Goal: Task Accomplishment & Management: Complete application form

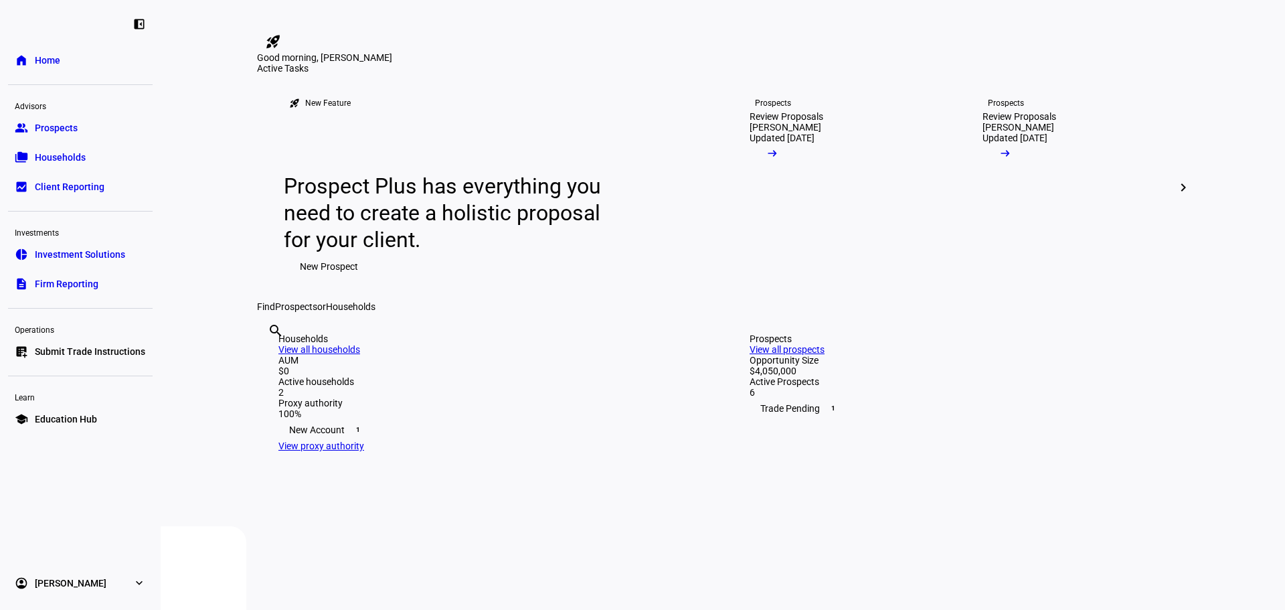
click at [66, 359] on link "list_alt_add Submit Trade Instructions" at bounding box center [80, 351] width 145 height 27
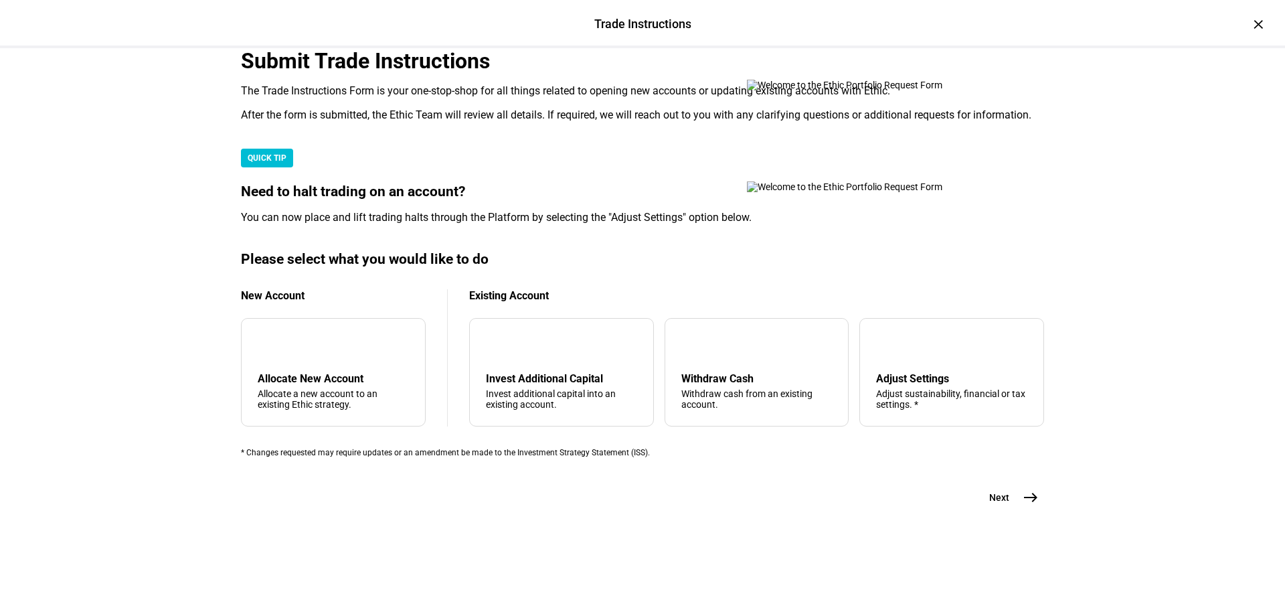
scroll to position [290, 0]
click at [319, 365] on div "add Allocate New Account Allocate a new account to an existing Ethic strategy." at bounding box center [333, 372] width 185 height 108
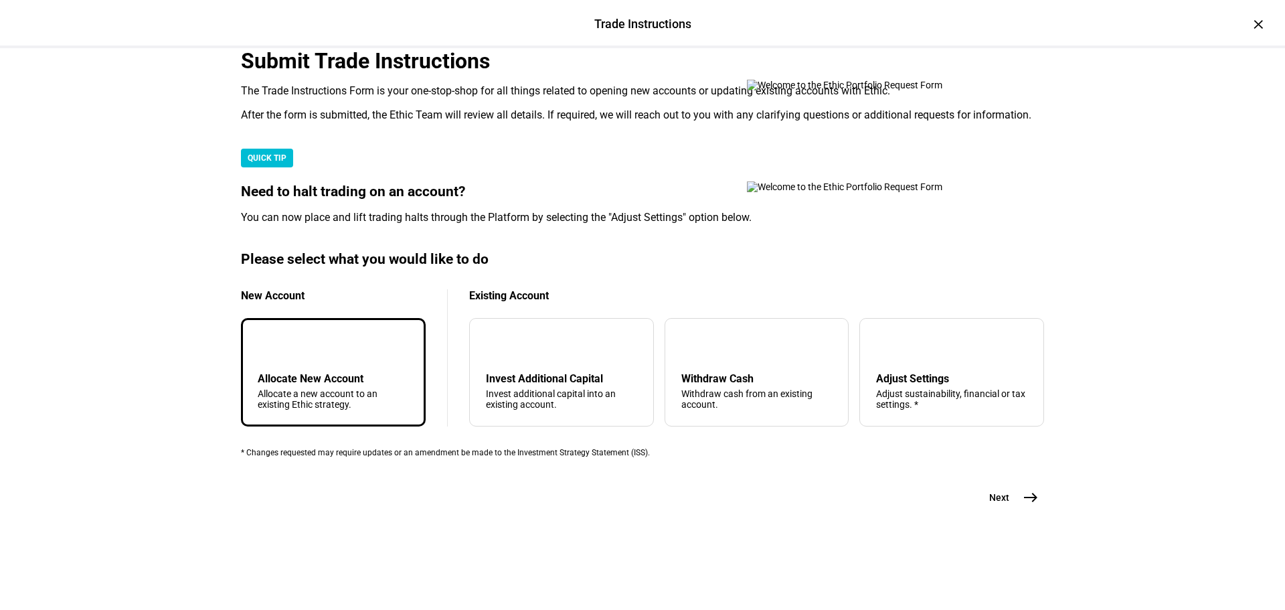
click at [1017, 511] on span "east" at bounding box center [1030, 497] width 27 height 27
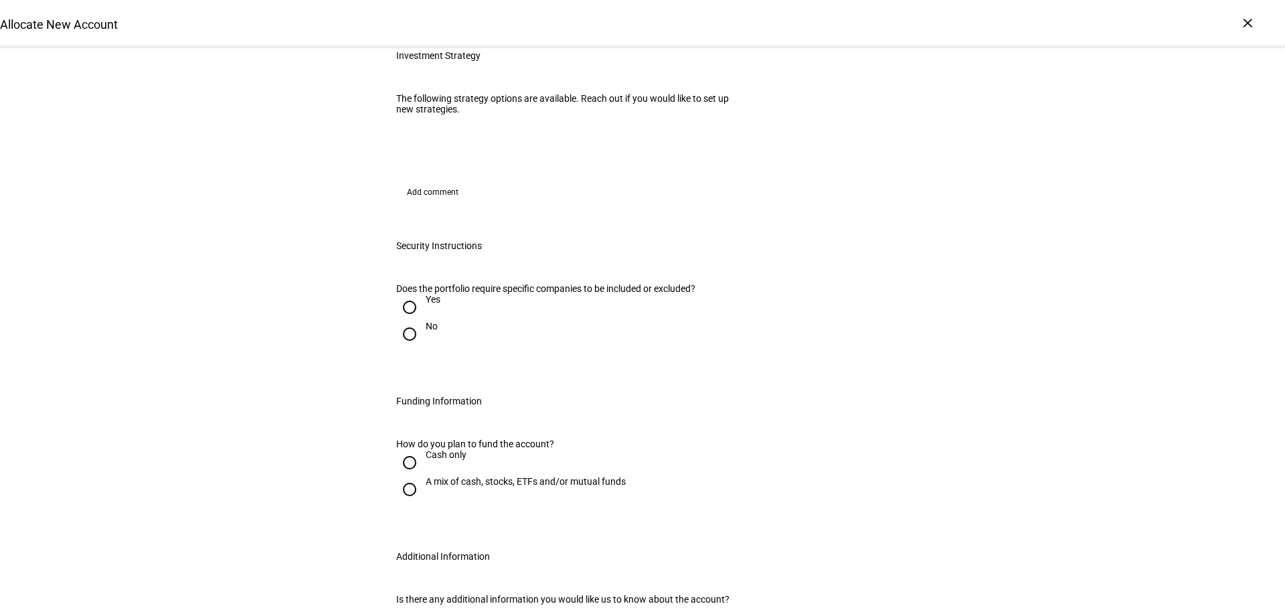
scroll to position [446, 0]
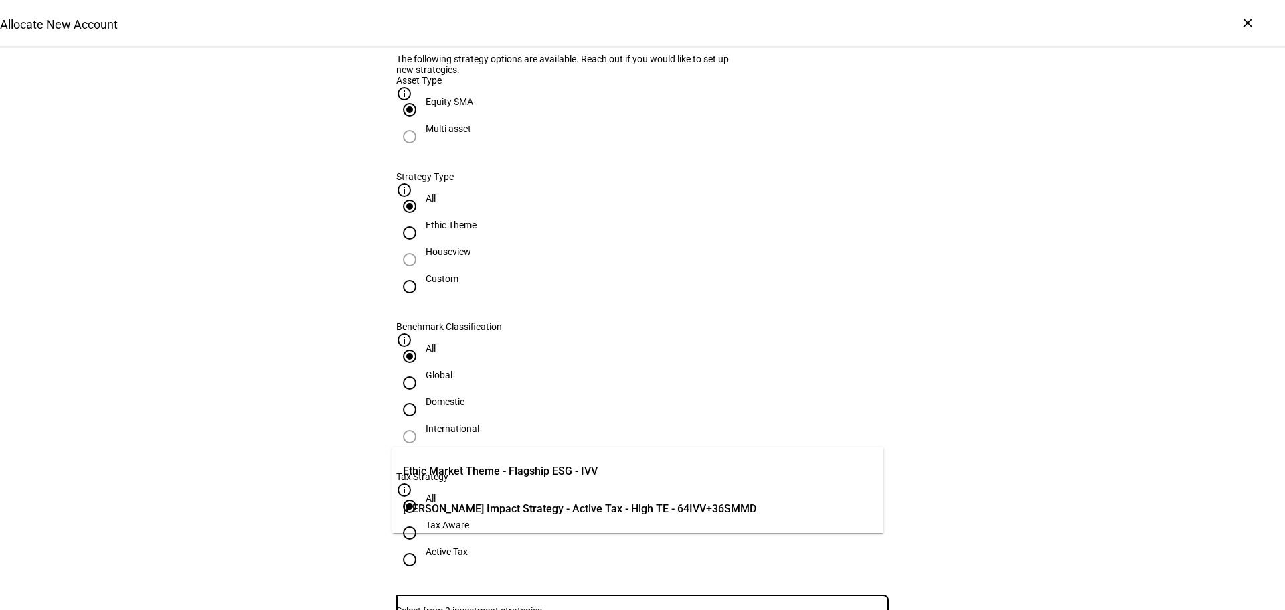
click at [554, 605] on input "Number" at bounding box center [642, 610] width 493 height 11
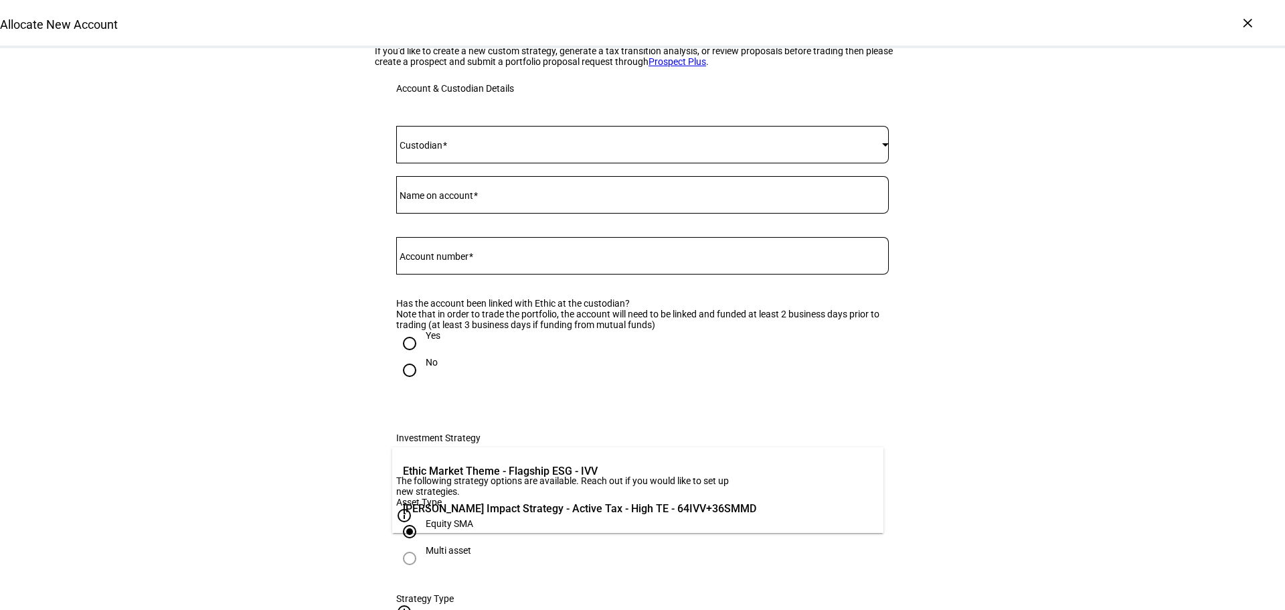
scroll to position [0, 0]
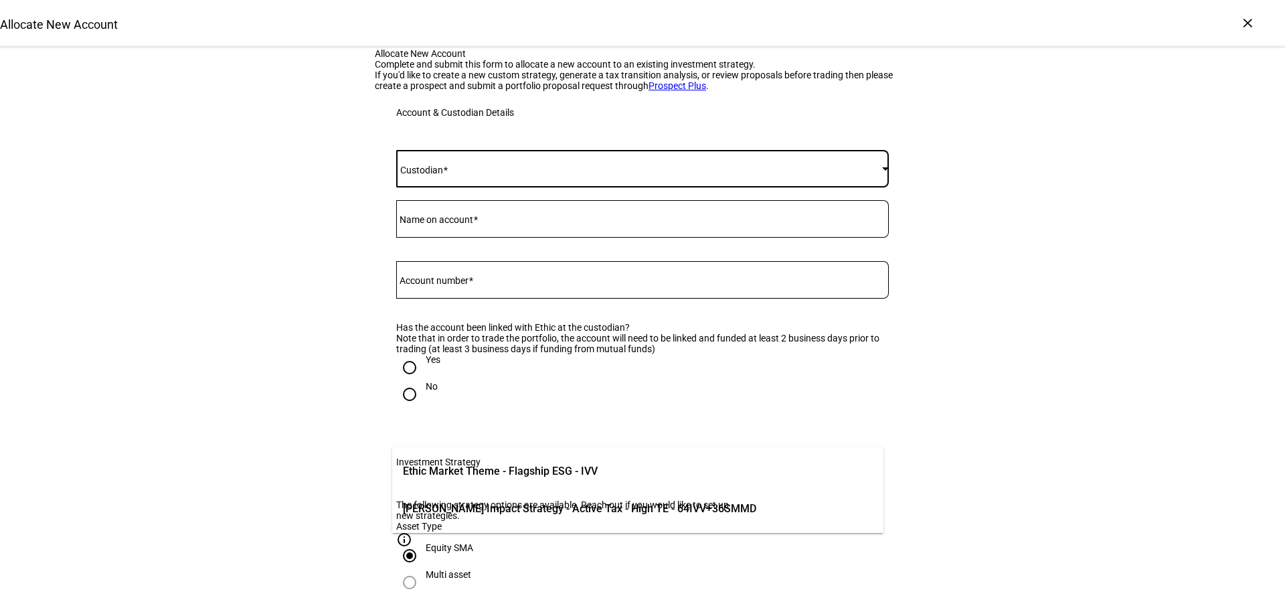
click at [513, 174] on span at bounding box center [639, 168] width 486 height 11
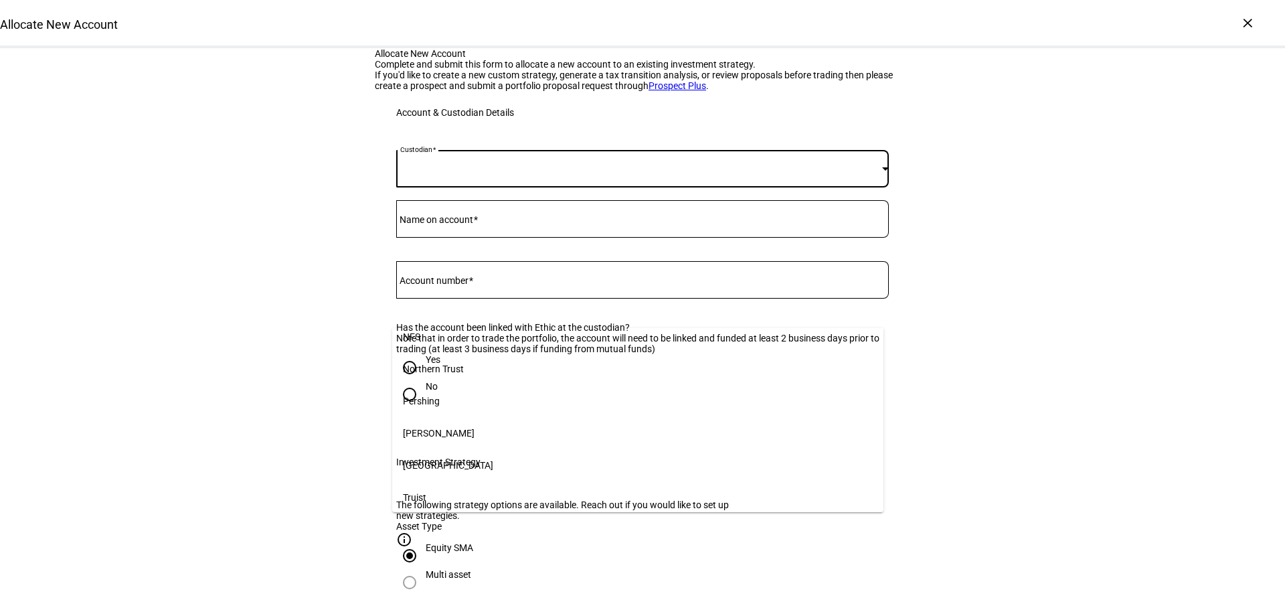
scroll to position [210, 0]
click at [610, 418] on mat-option "[PERSON_NAME]" at bounding box center [637, 429] width 491 height 32
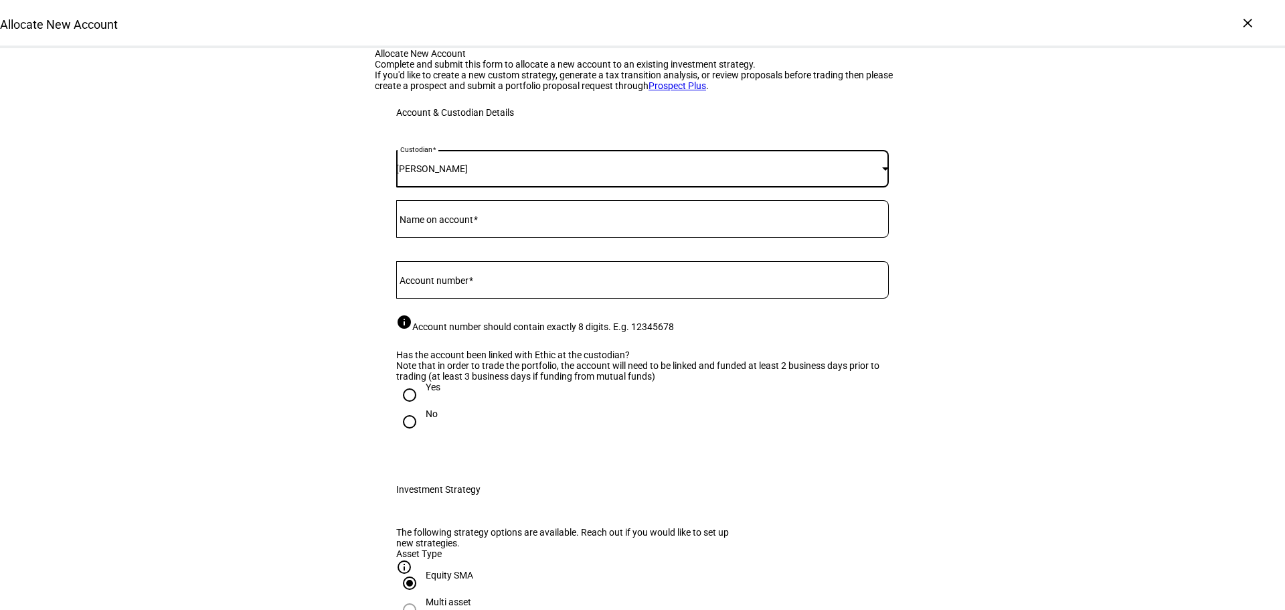
click at [539, 222] on input "Name on account" at bounding box center [642, 216] width 493 height 11
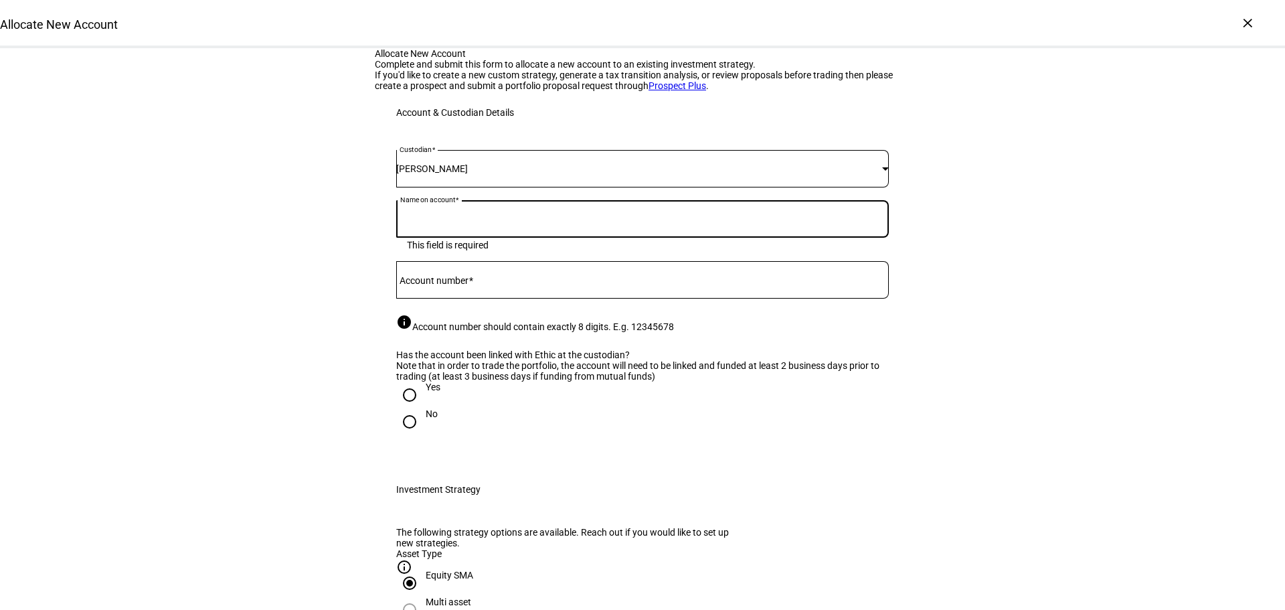
click at [538, 222] on input "Name on account" at bounding box center [642, 216] width 493 height 11
type input "[PERSON_NAME] Exempt Trust II"
click at [548, 299] on div at bounding box center [642, 279] width 493 height 37
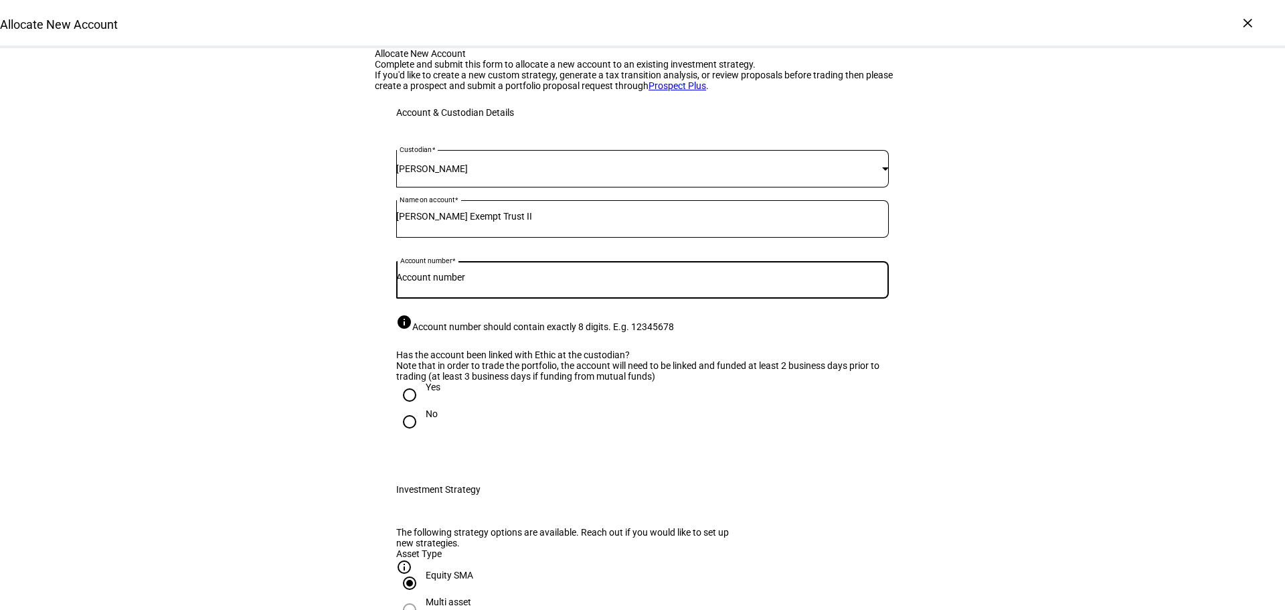
click at [545, 282] on input "Account number" at bounding box center [642, 277] width 493 height 11
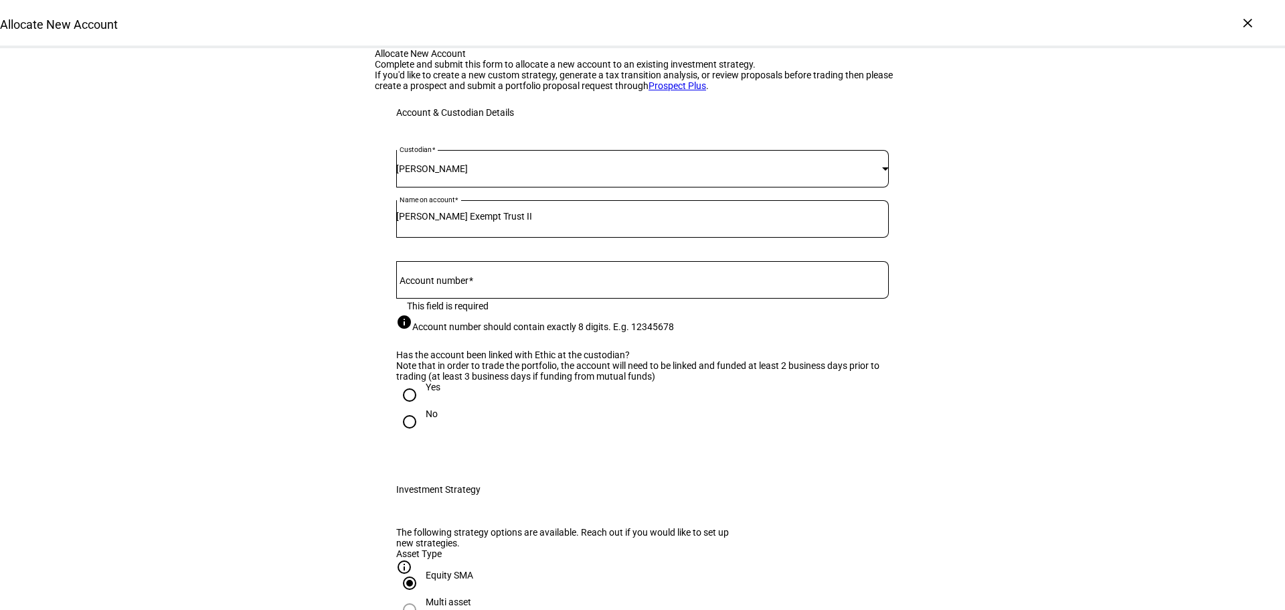
click at [428, 282] on input "Account number" at bounding box center [642, 277] width 493 height 11
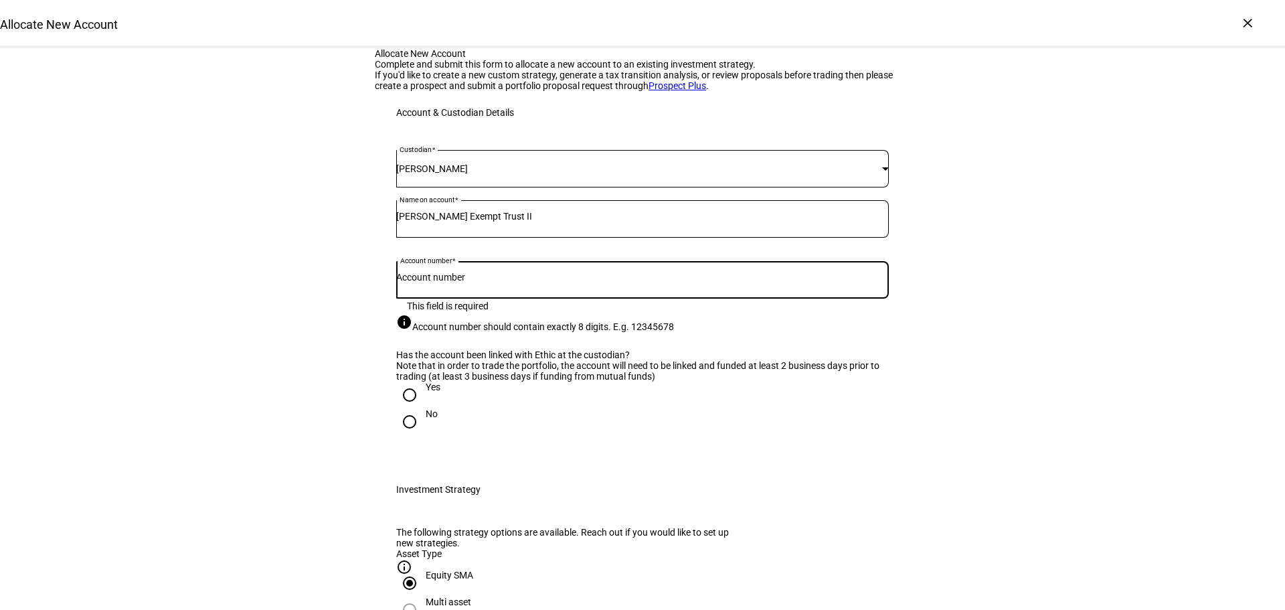
paste input "8521-7077"
drag, startPoint x: 425, startPoint y: 423, endPoint x: 481, endPoint y: 457, distance: 65.2
click at [430, 282] on input "8521-7077" at bounding box center [642, 277] width 493 height 11
type input "85217077"
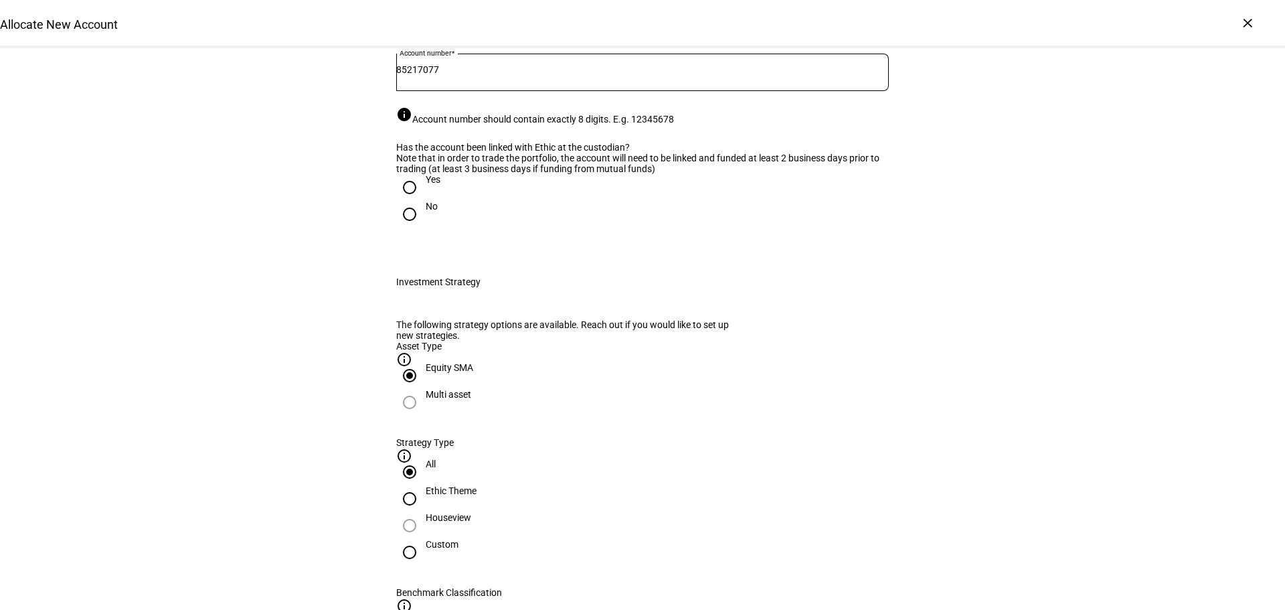
scroll to position [241, 0]
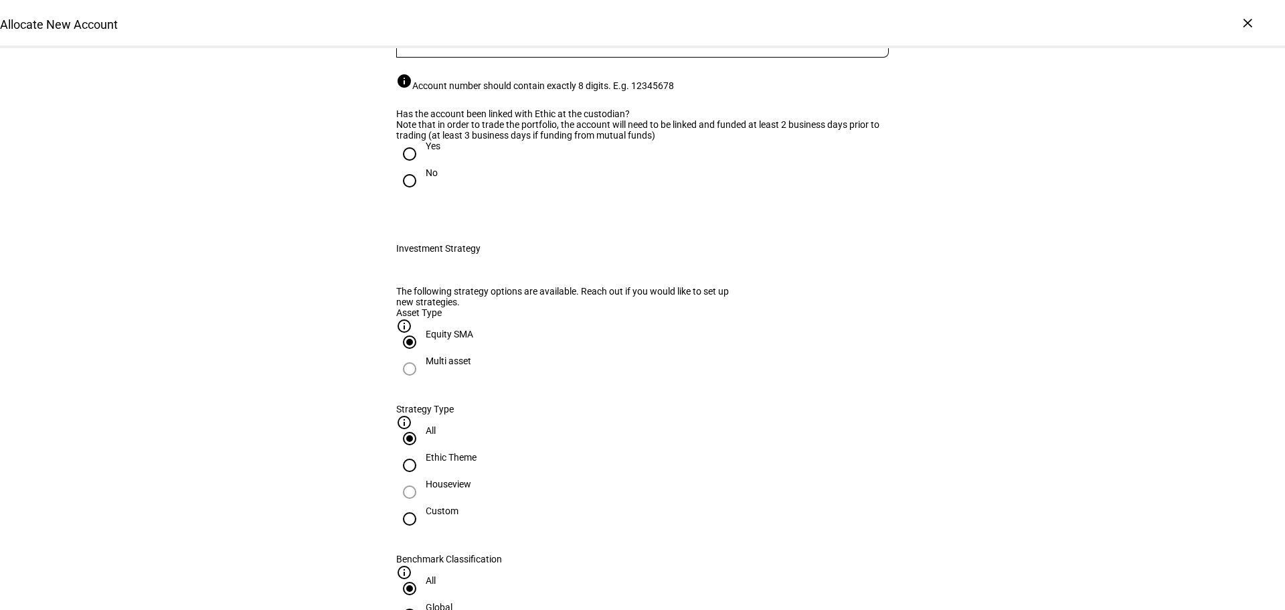
drag, startPoint x: 407, startPoint y: 338, endPoint x: 795, endPoint y: 328, distance: 388.4
click at [412, 167] on input "Yes" at bounding box center [409, 154] width 27 height 27
radio input "true"
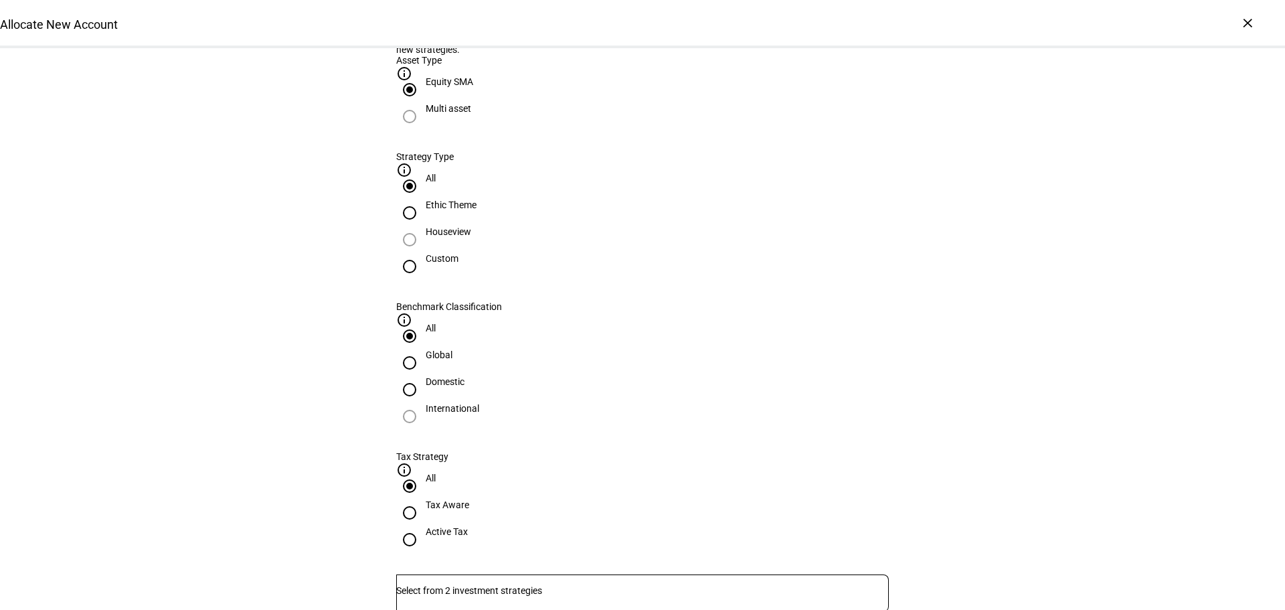
scroll to position [496, 0]
click at [586, 582] on input "Number" at bounding box center [642, 587] width 493 height 11
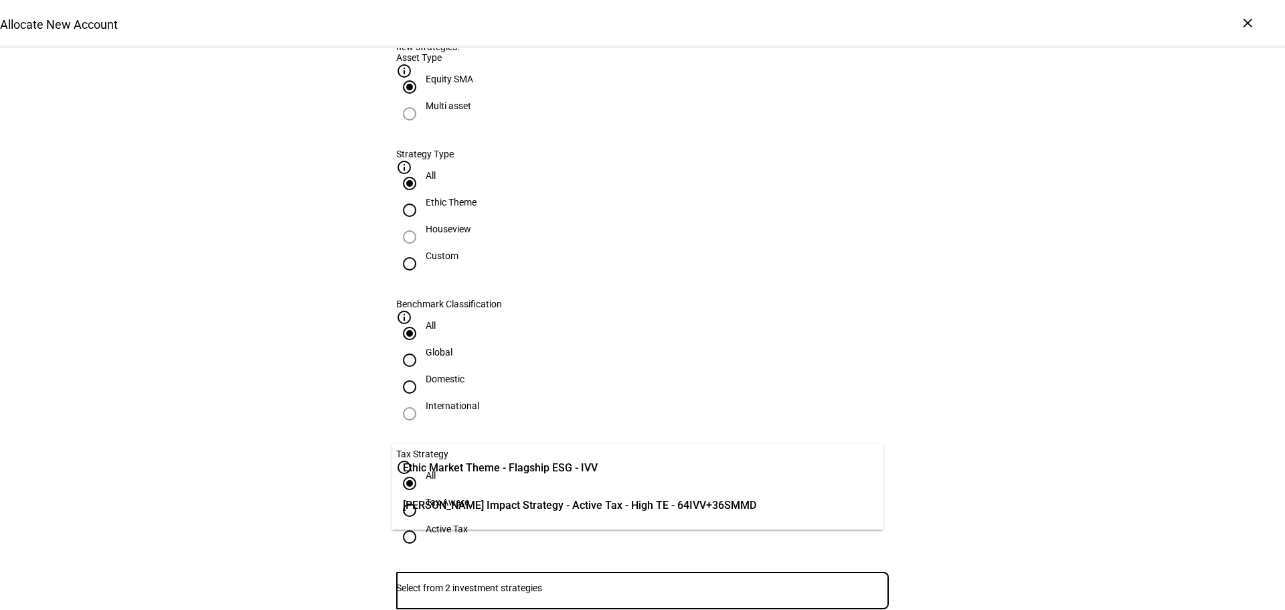
click at [643, 511] on span "[PERSON_NAME] Impact Strategy - Active Tax - High TE - 64IVV+36SMMD" at bounding box center [579, 505] width 353 height 16
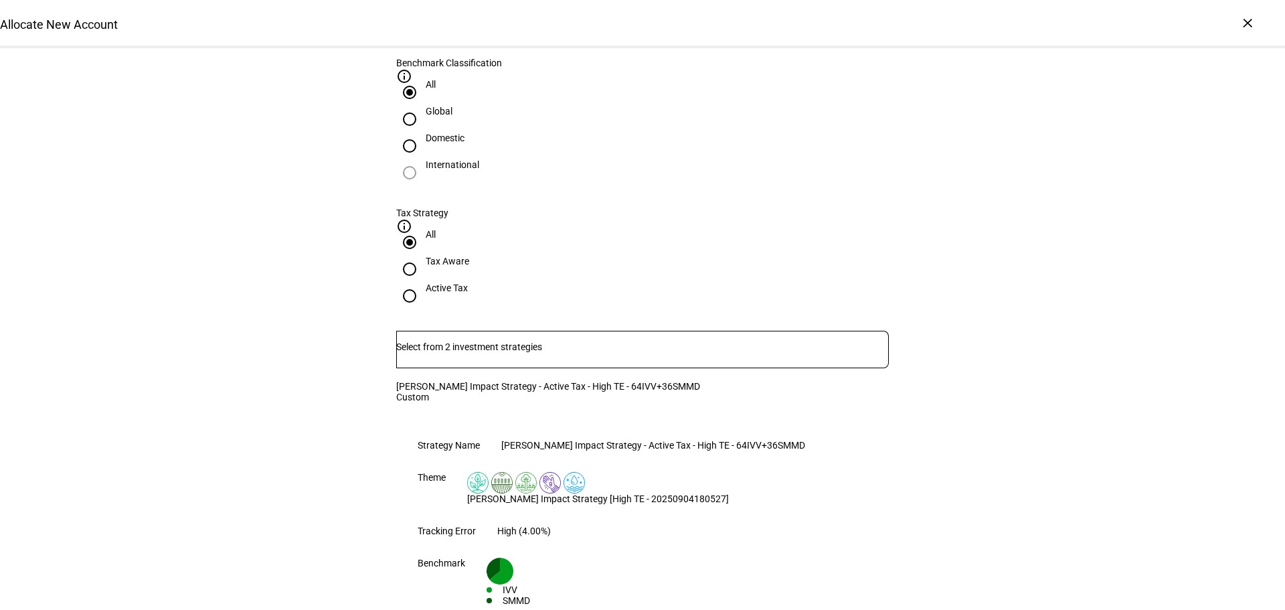
scroll to position [769, 0]
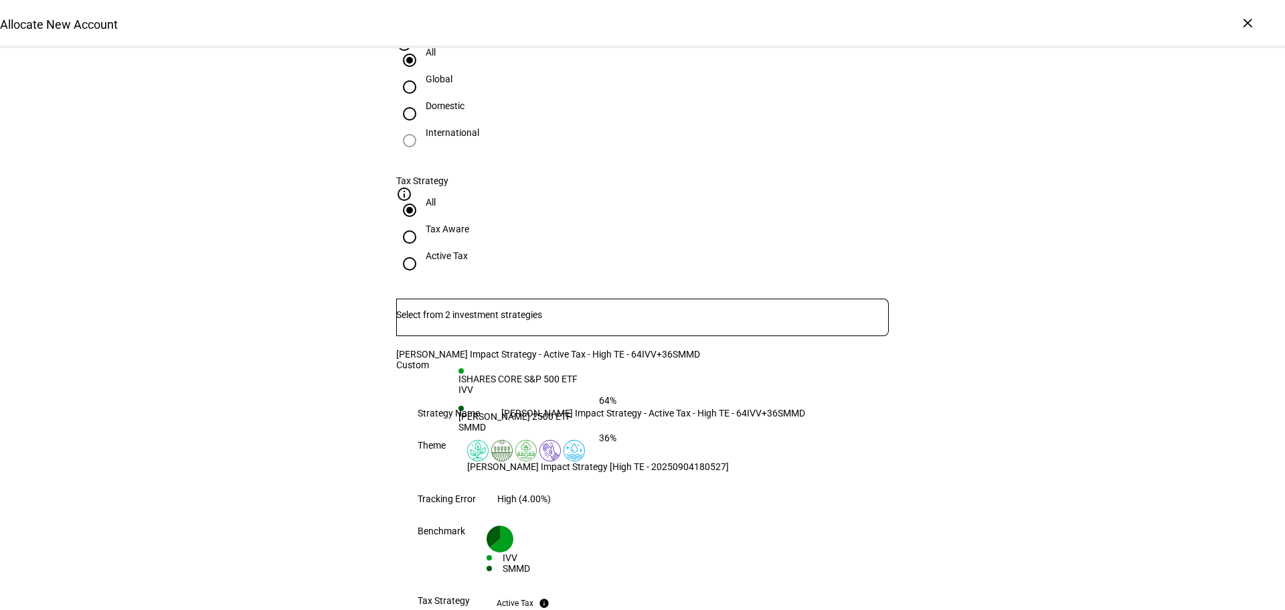
click at [1016, 359] on div "Allocate New Account Complete and submit this form to allocate a new account to…" at bounding box center [642, 466] width 1285 height 2375
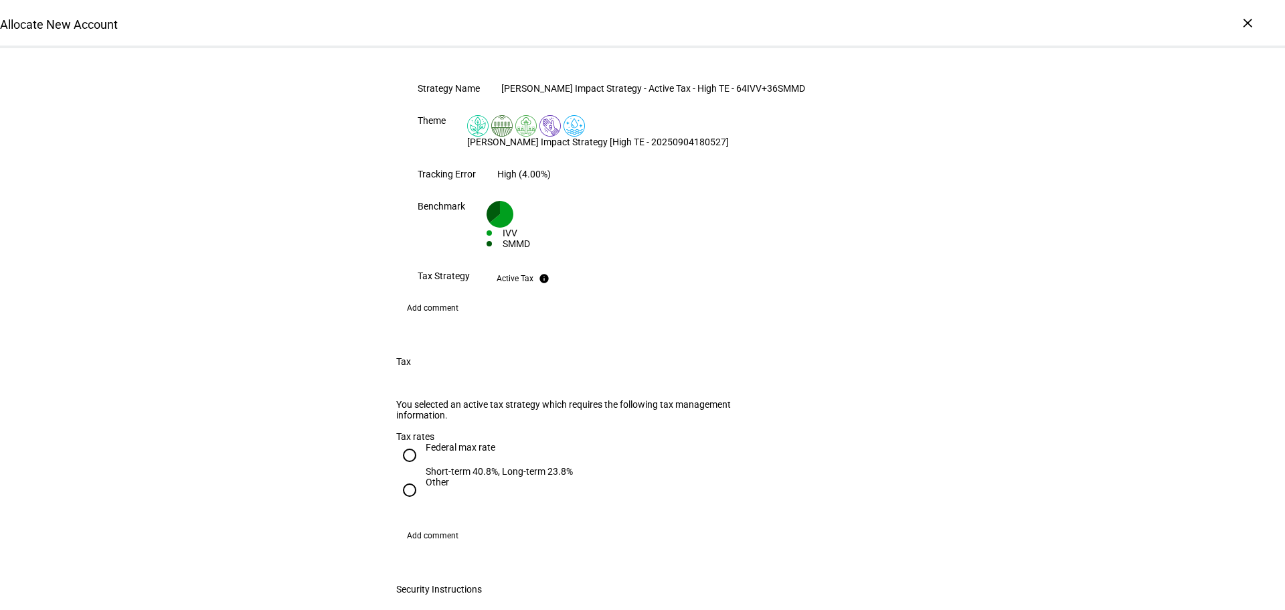
scroll to position [1134, 0]
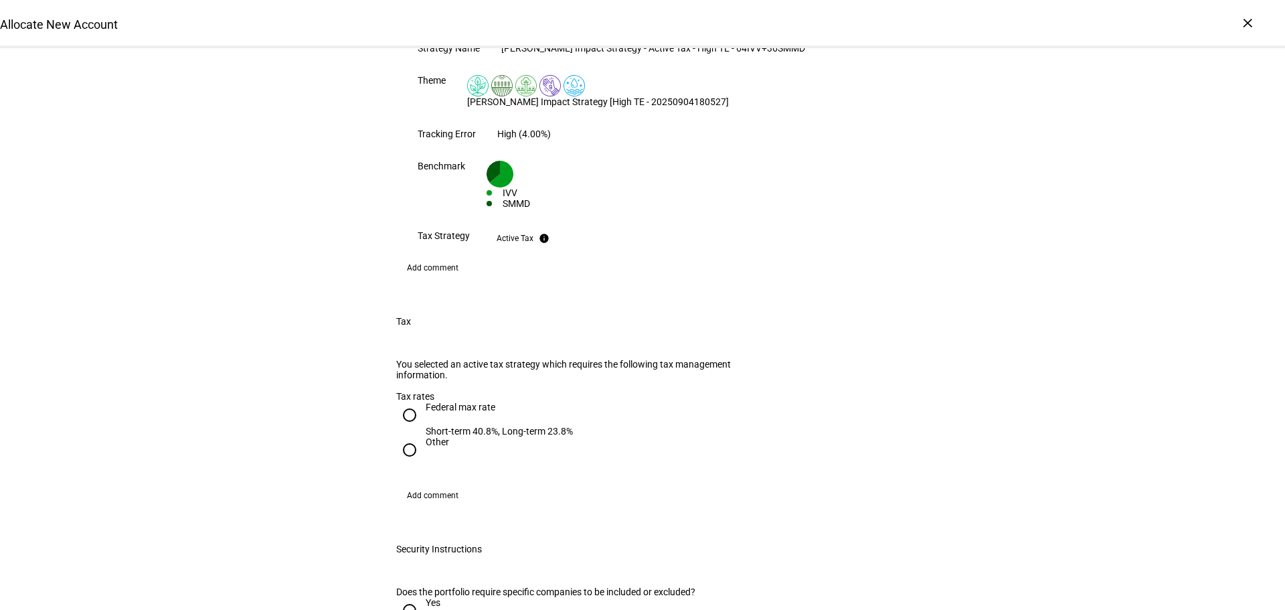
click at [409, 402] on input "Federal max rate Short-term 40.8%, Long-term 23.8%" at bounding box center [409, 415] width 27 height 27
radio input "true"
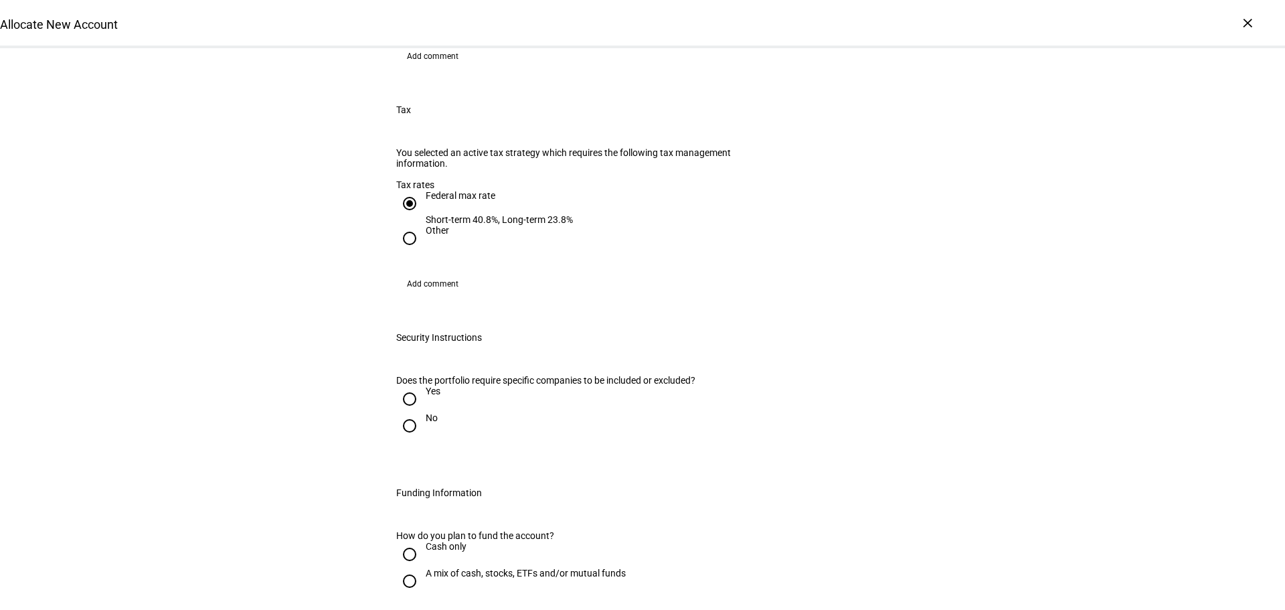
scroll to position [1334, 0]
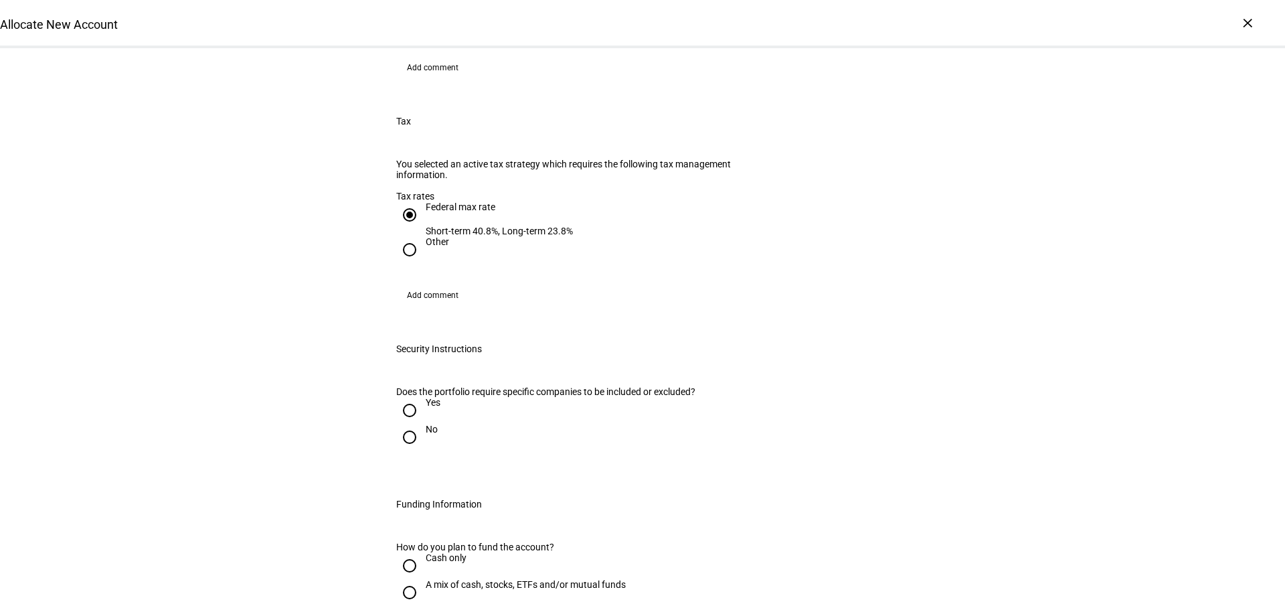
click at [408, 397] on input "Yes" at bounding box center [409, 410] width 27 height 27
radio input "true"
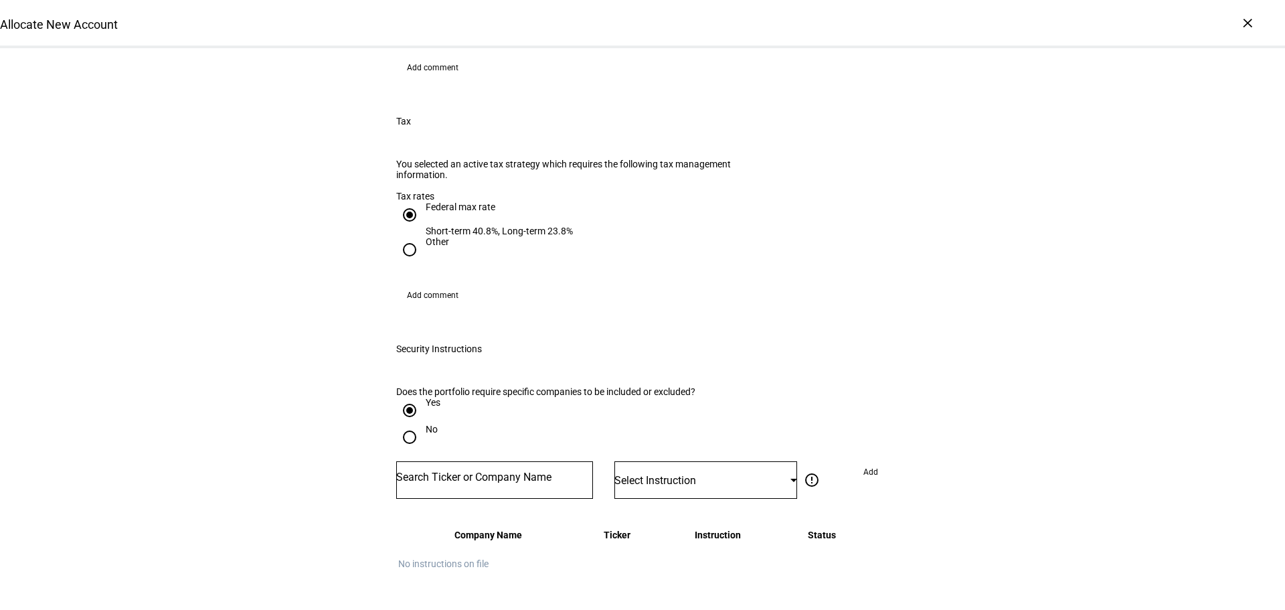
scroll to position [1488, 0]
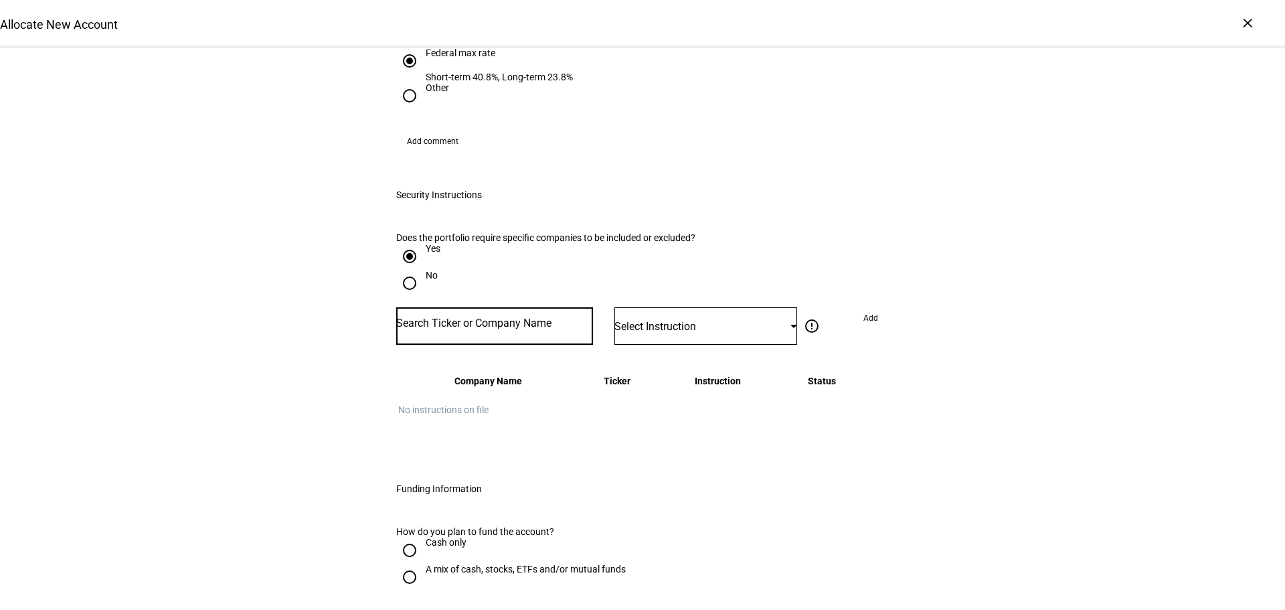
click at [445, 318] on input "Number" at bounding box center [494, 323] width 197 height 11
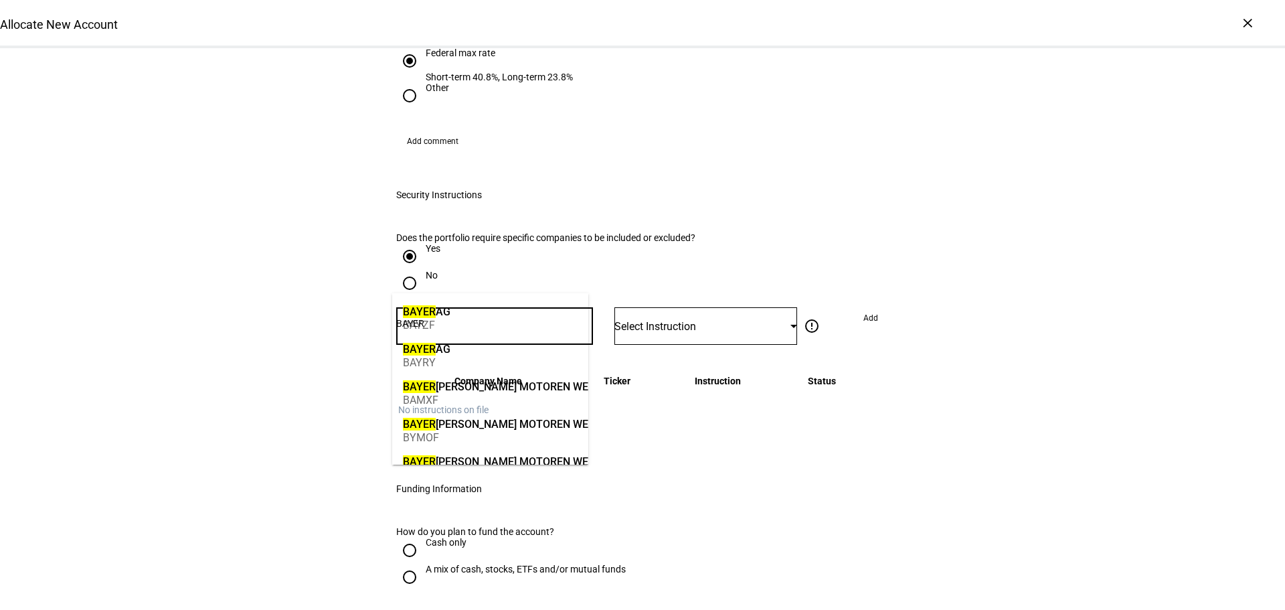
type input "BAYER"
click at [450, 313] on div "[PERSON_NAME]" at bounding box center [427, 311] width 48 height 15
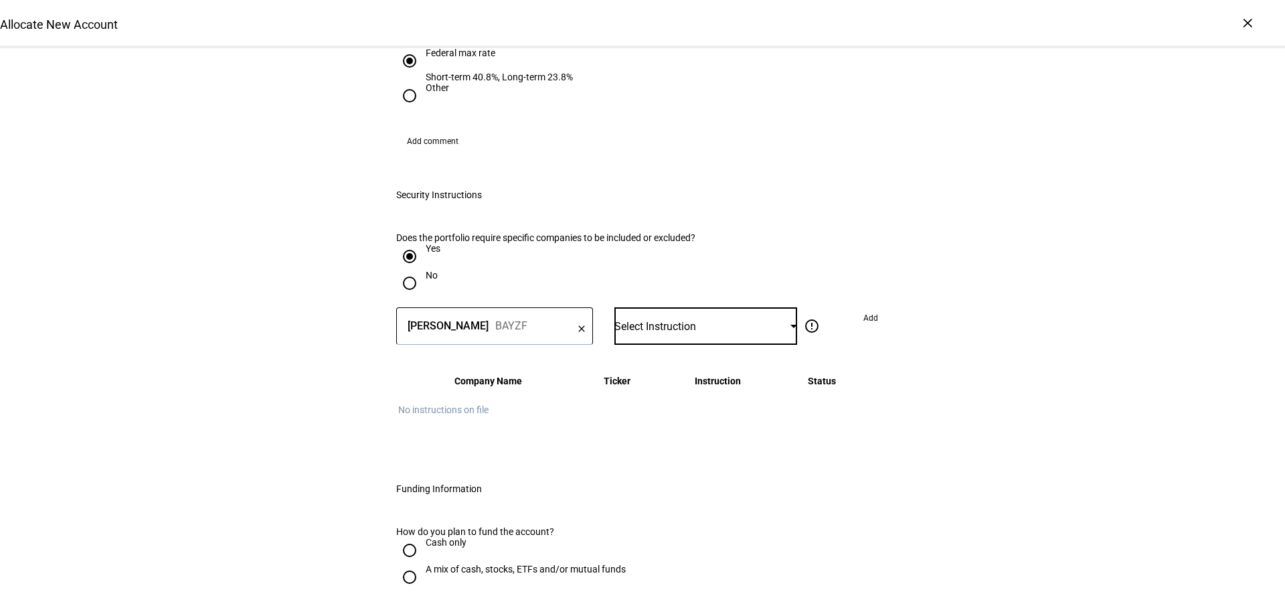
click at [791, 325] on div at bounding box center [794, 326] width 7 height 3
click at [704, 379] on mat-option "Do Not Buy" at bounding box center [701, 379] width 182 height 32
click at [864, 307] on span "Add" at bounding box center [871, 317] width 15 height 21
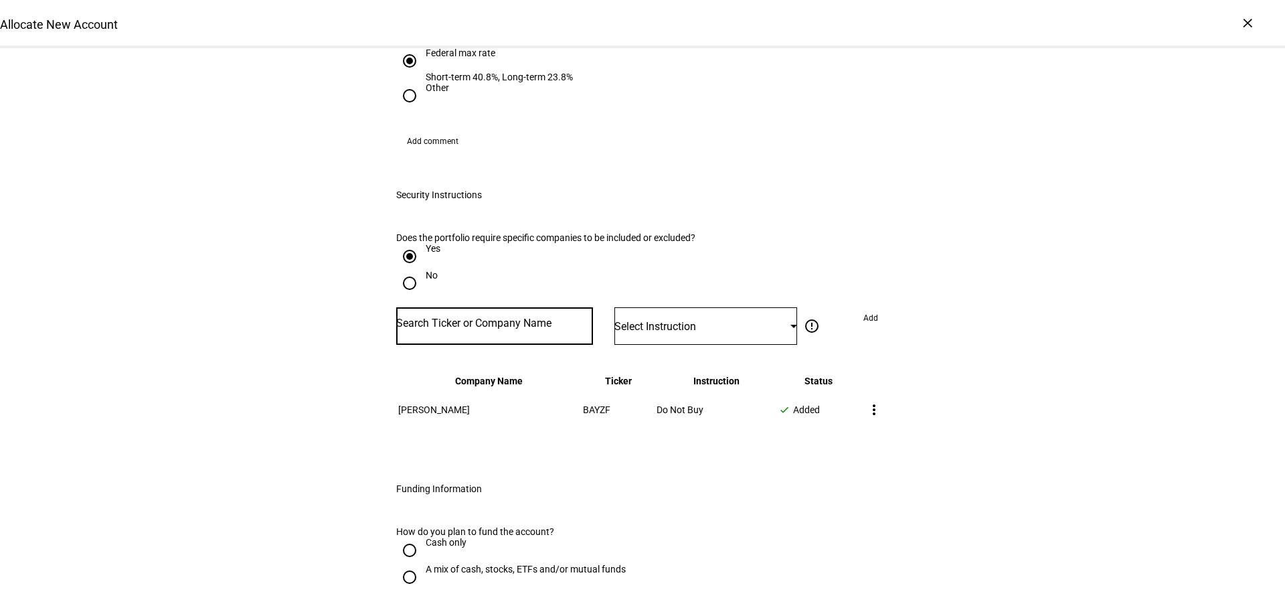
click at [477, 318] on input "Number" at bounding box center [494, 323] width 197 height 11
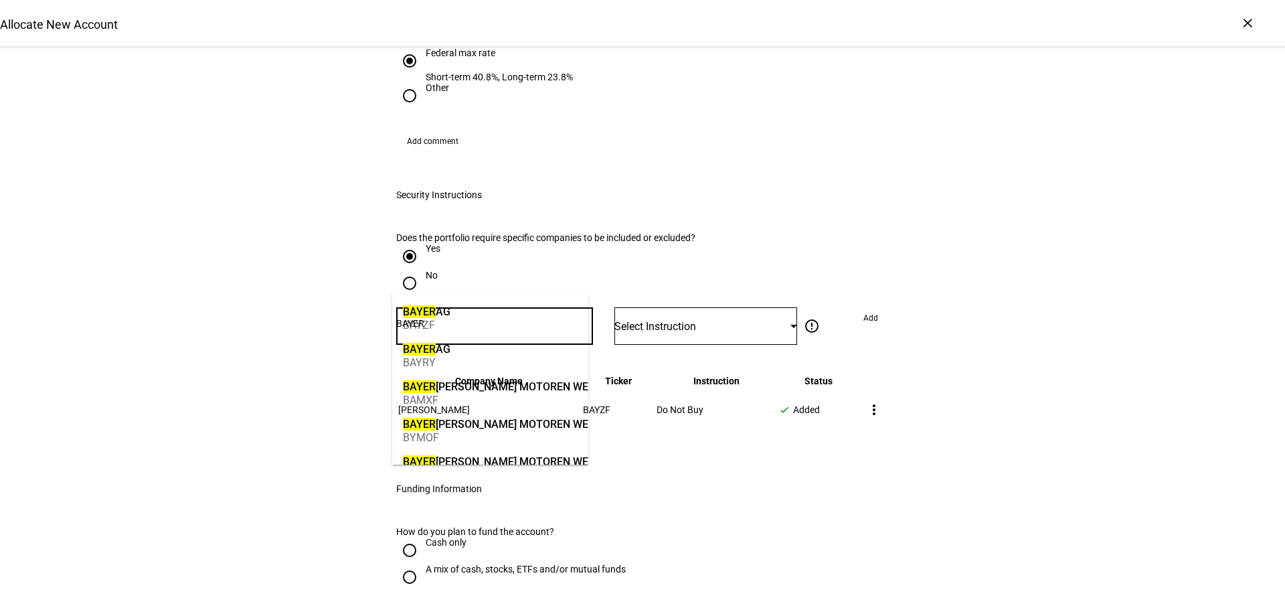
type input "BAYER"
click at [454, 360] on div "[PERSON_NAME] BAYRY" at bounding box center [427, 355] width 54 height 46
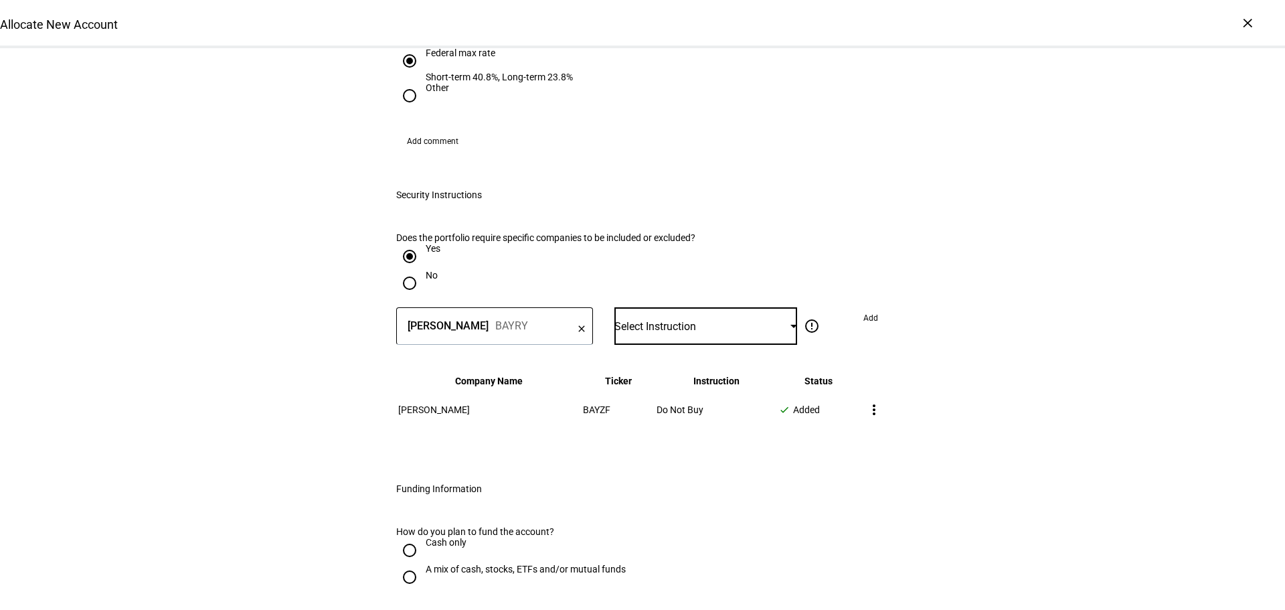
click at [791, 325] on div at bounding box center [794, 326] width 7 height 3
click at [722, 373] on mat-option "Do Not Buy" at bounding box center [701, 379] width 182 height 32
click at [857, 307] on span at bounding box center [871, 317] width 36 height 21
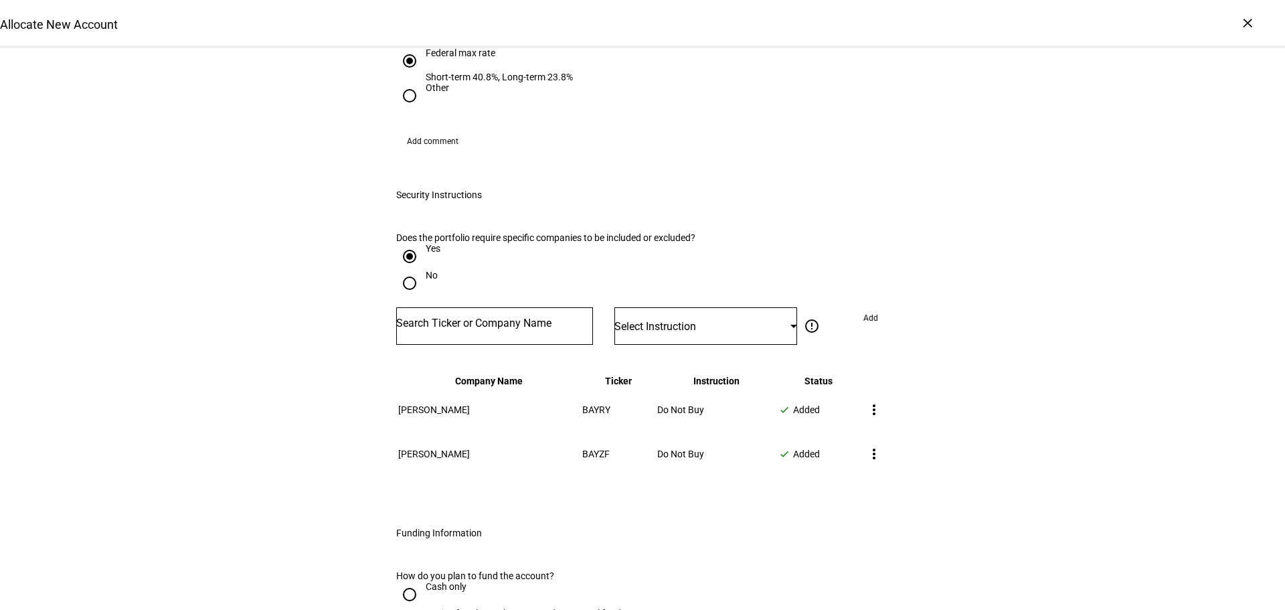
click at [503, 307] on div at bounding box center [494, 325] width 197 height 37
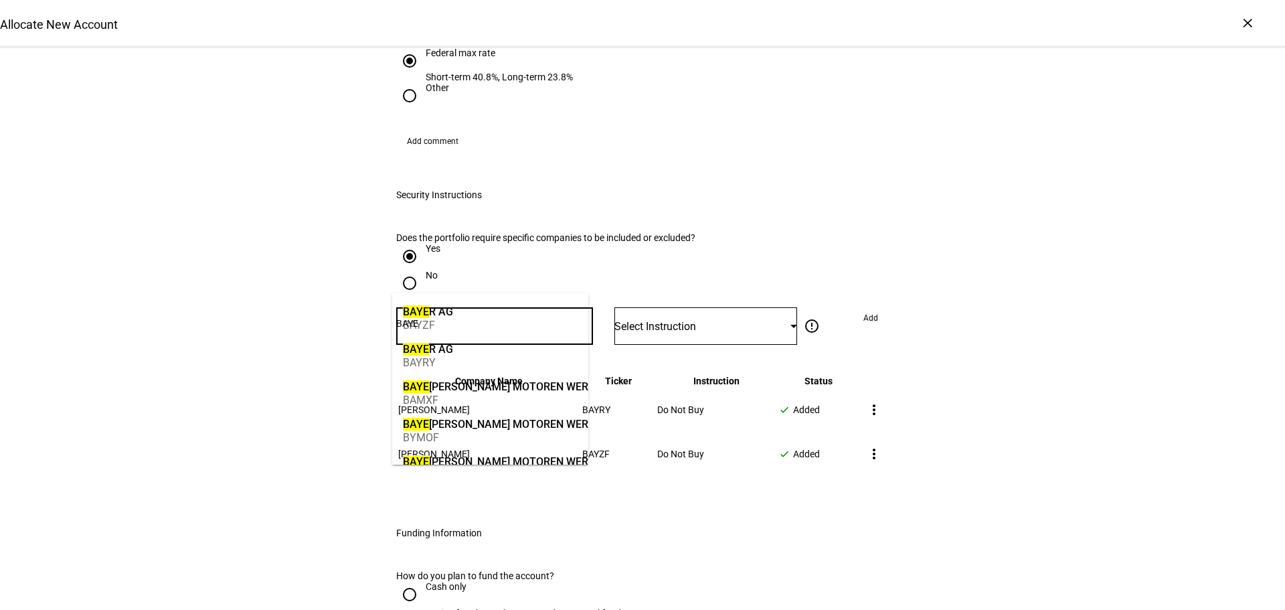
scroll to position [27, 0]
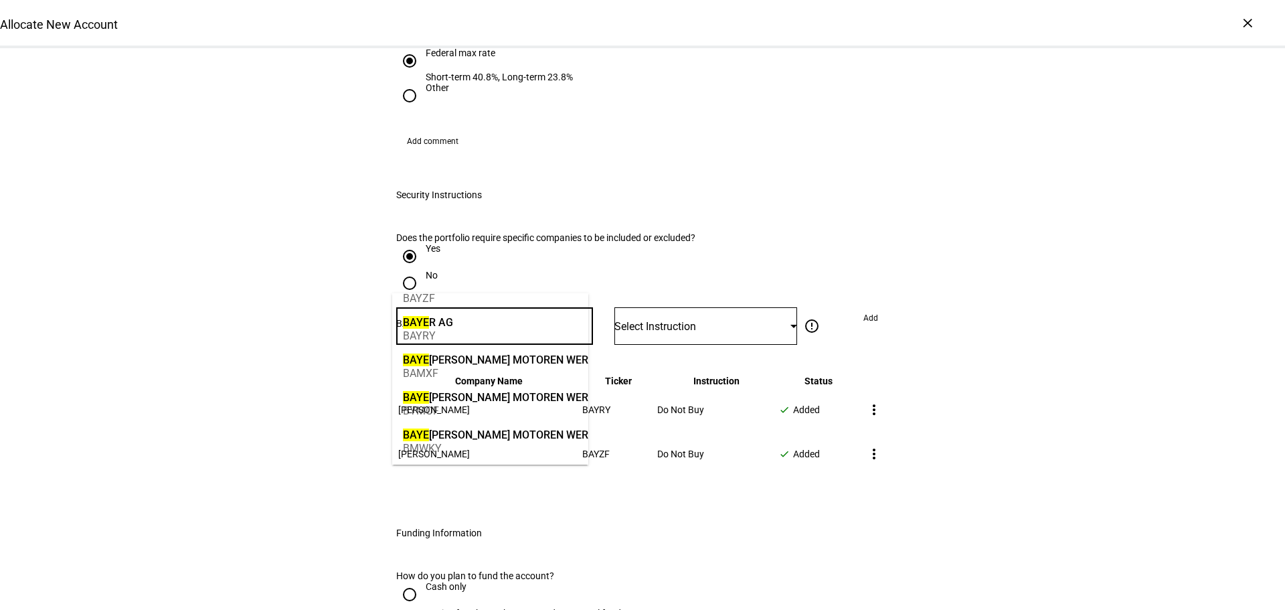
type input "BAYE"
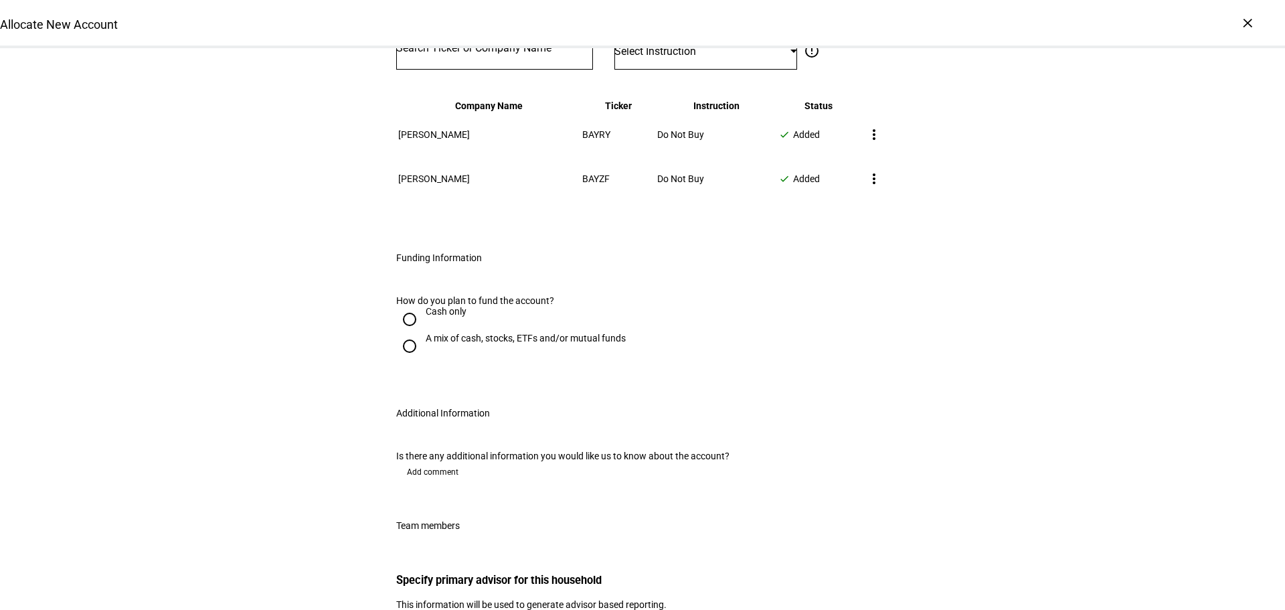
scroll to position [1801, 0]
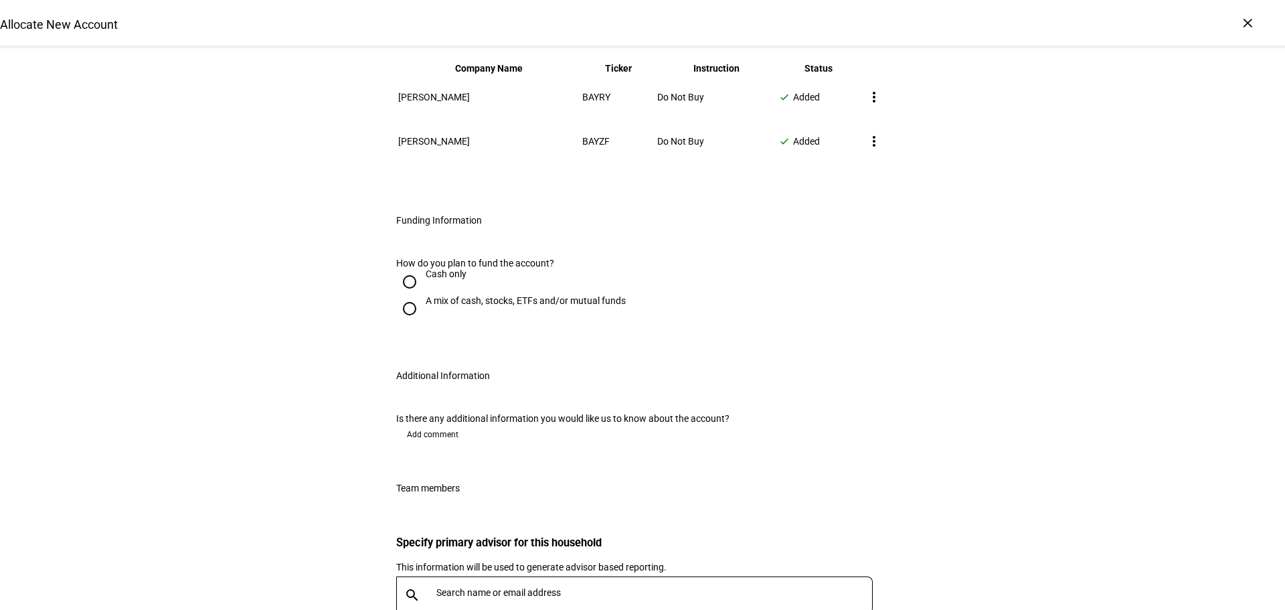
click at [403, 301] on input "A mix of cash, stocks, ETFs and/or mutual funds" at bounding box center [409, 308] width 27 height 27
radio input "true"
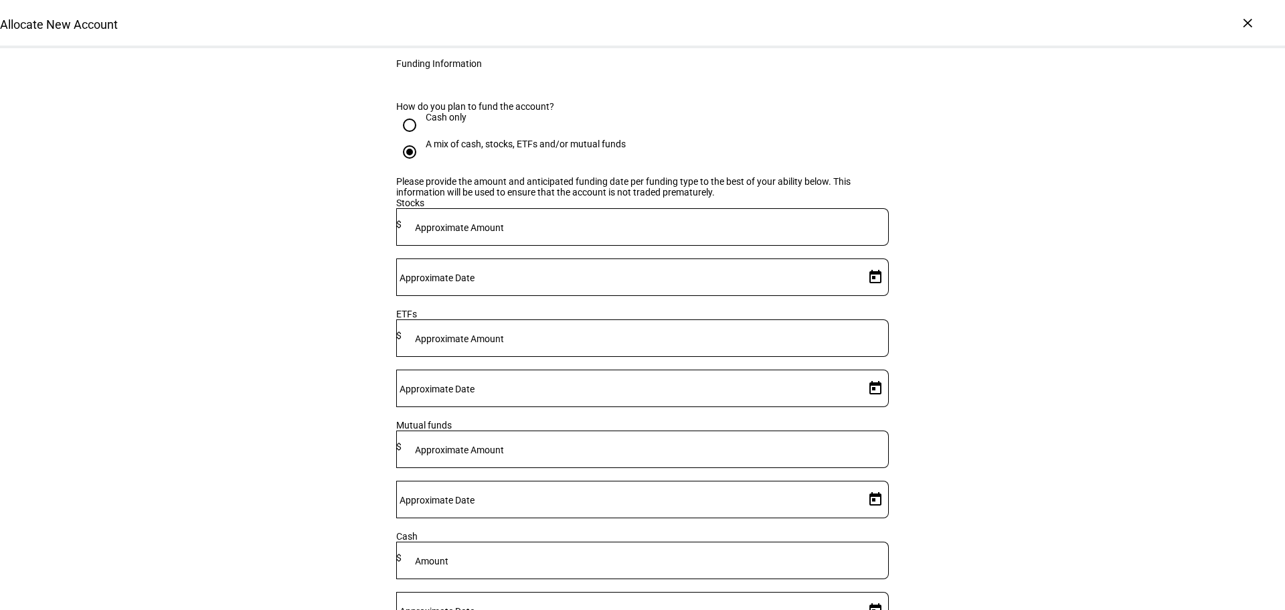
scroll to position [1967, 0]
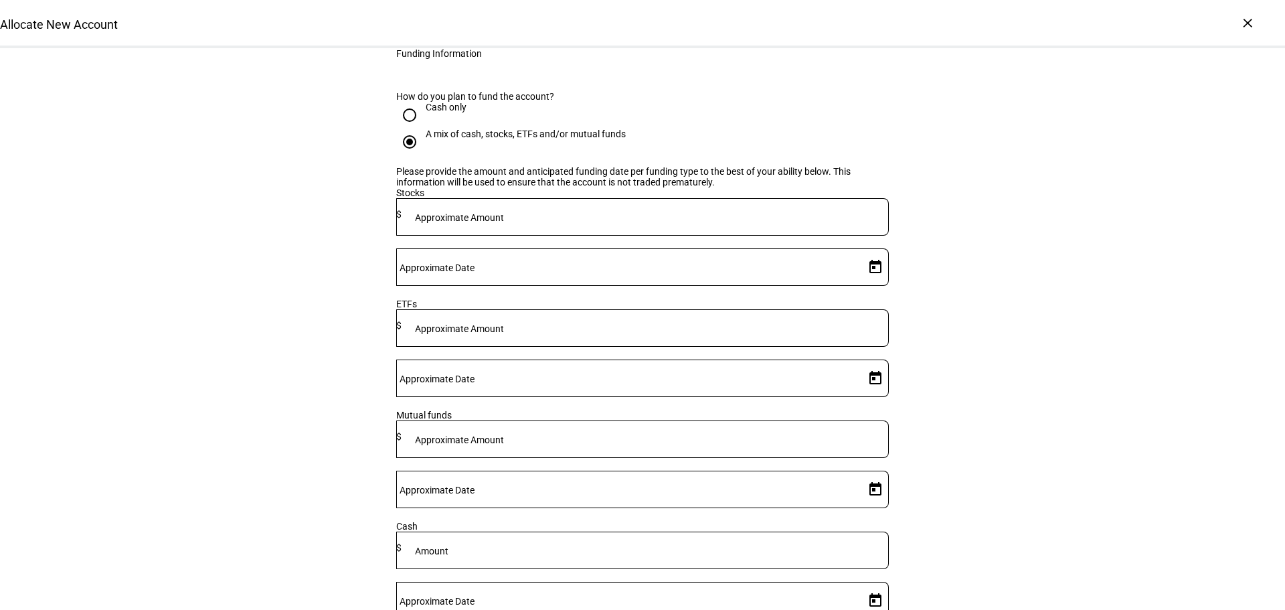
click at [504, 434] on mat-label "Approximate Amount" at bounding box center [459, 439] width 89 height 11
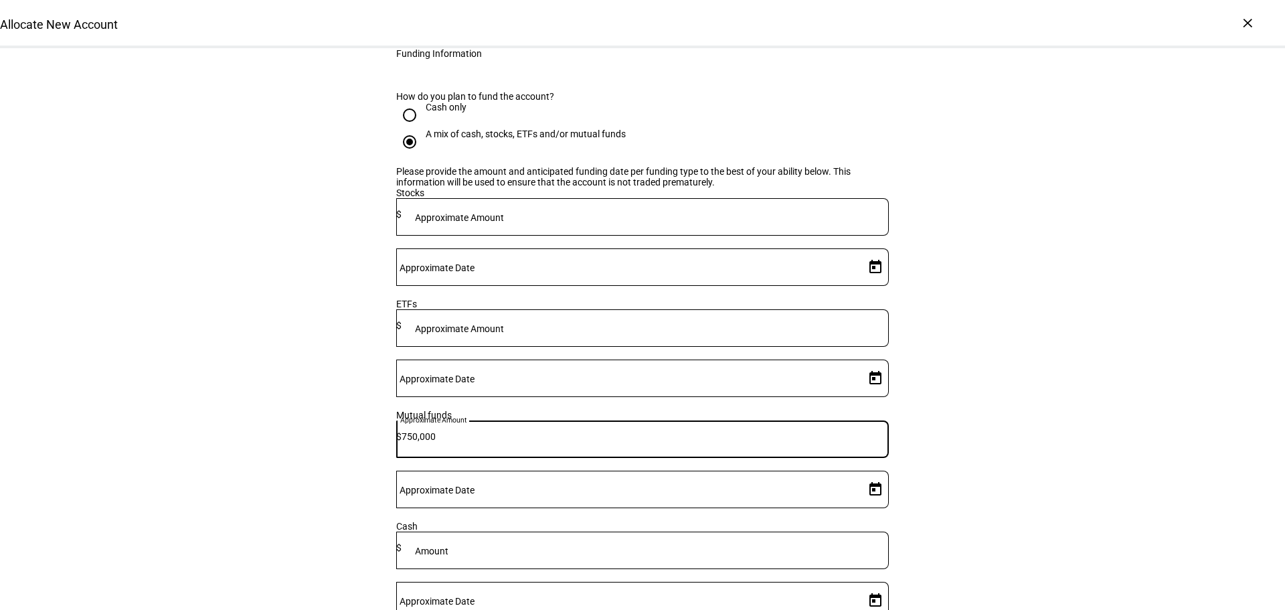
type input "750,000"
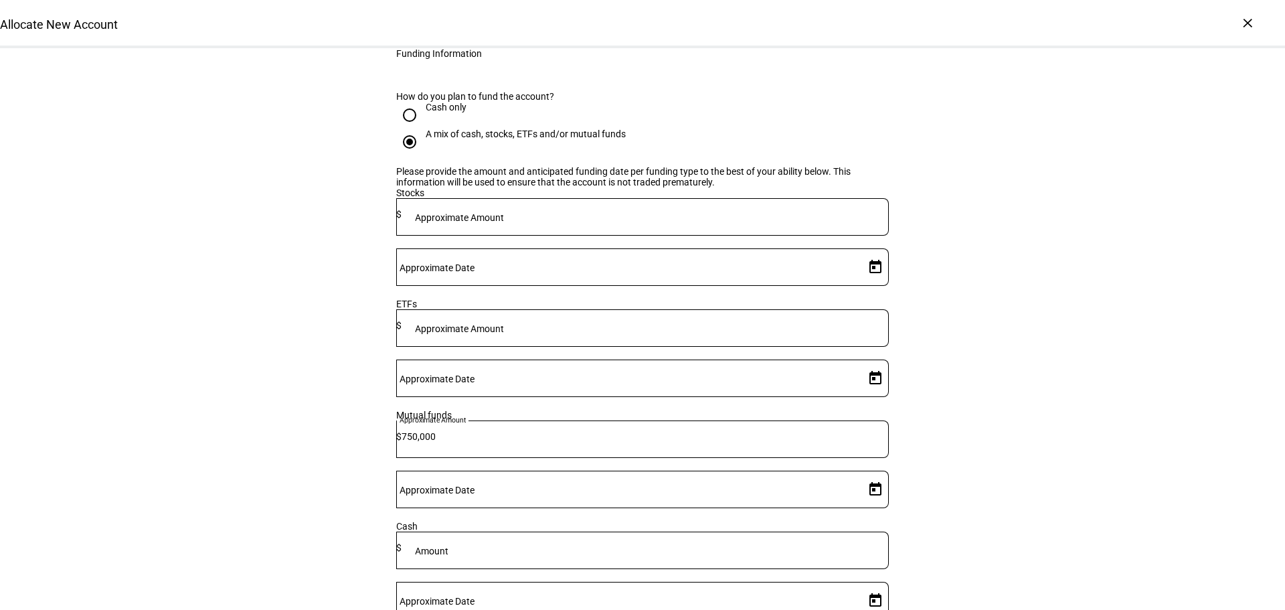
click at [862, 473] on span "Open calendar" at bounding box center [876, 489] width 32 height 32
click at [843, 530] on span "25" at bounding box center [841, 533] width 24 height 24
type input "[DATE]"
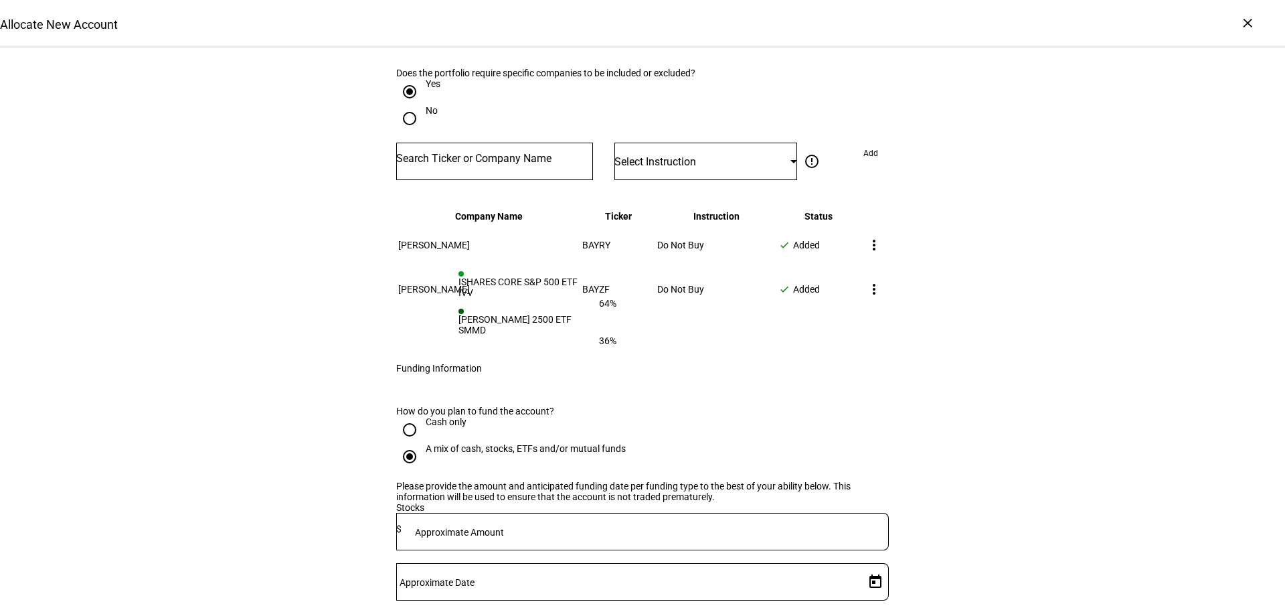
scroll to position [1660, 0]
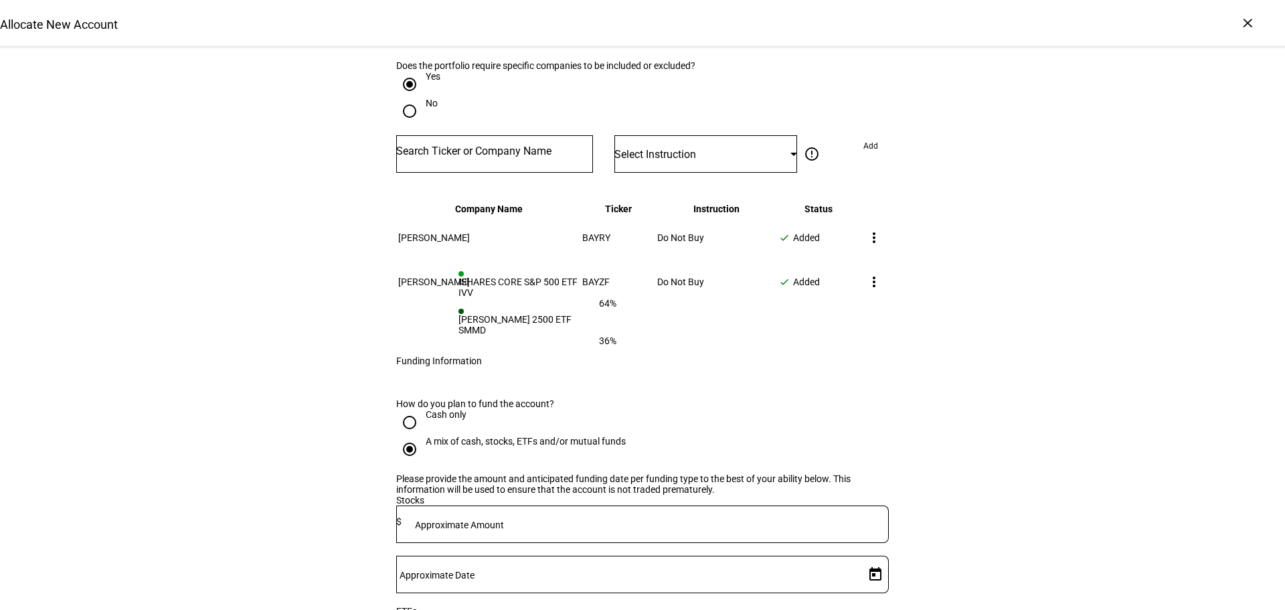
click at [791, 153] on div at bounding box center [794, 154] width 7 height 3
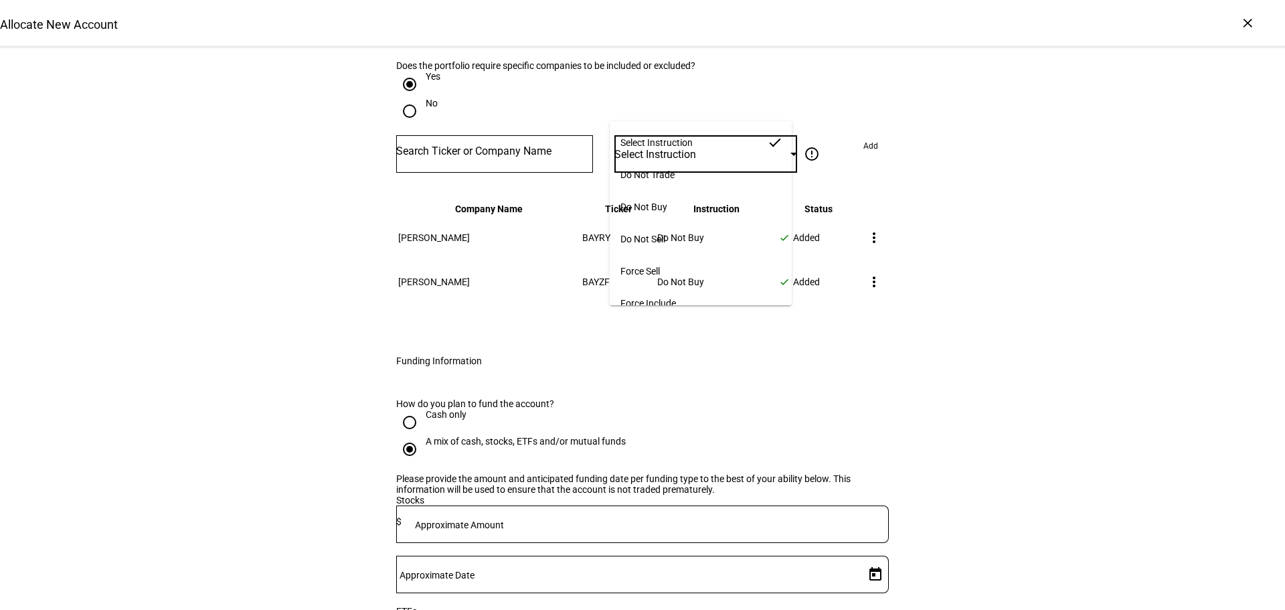
drag, startPoint x: 1002, startPoint y: 143, endPoint x: 1088, endPoint y: 155, distance: 86.6
click at [1005, 143] on div at bounding box center [642, 305] width 1285 height 610
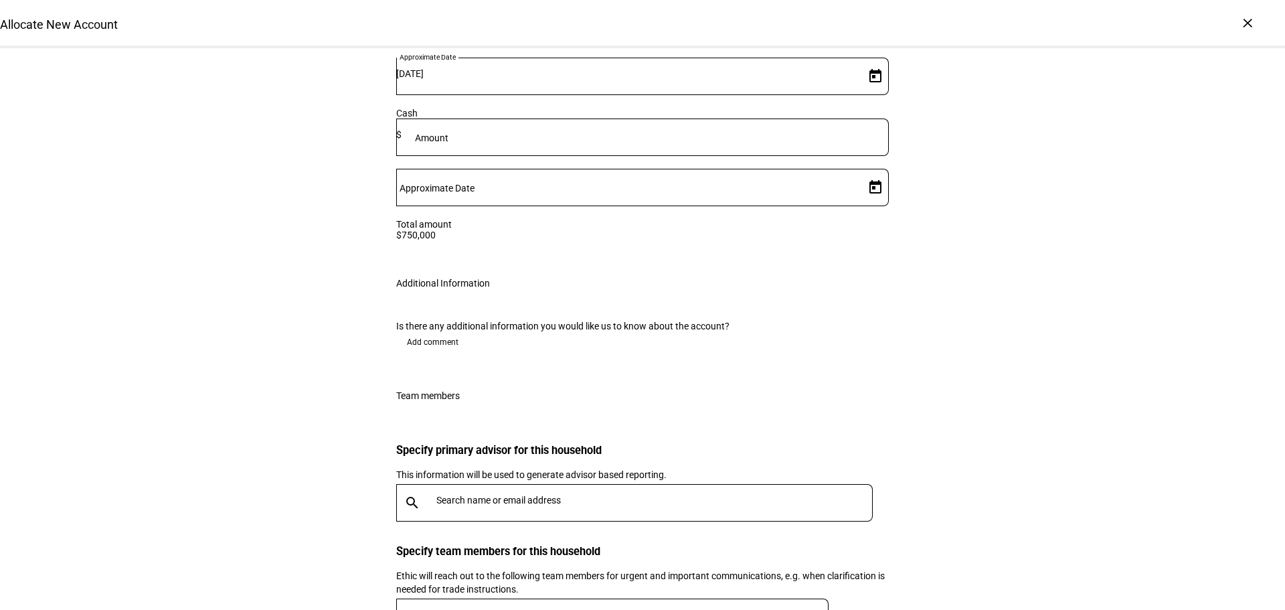
scroll to position [2390, 0]
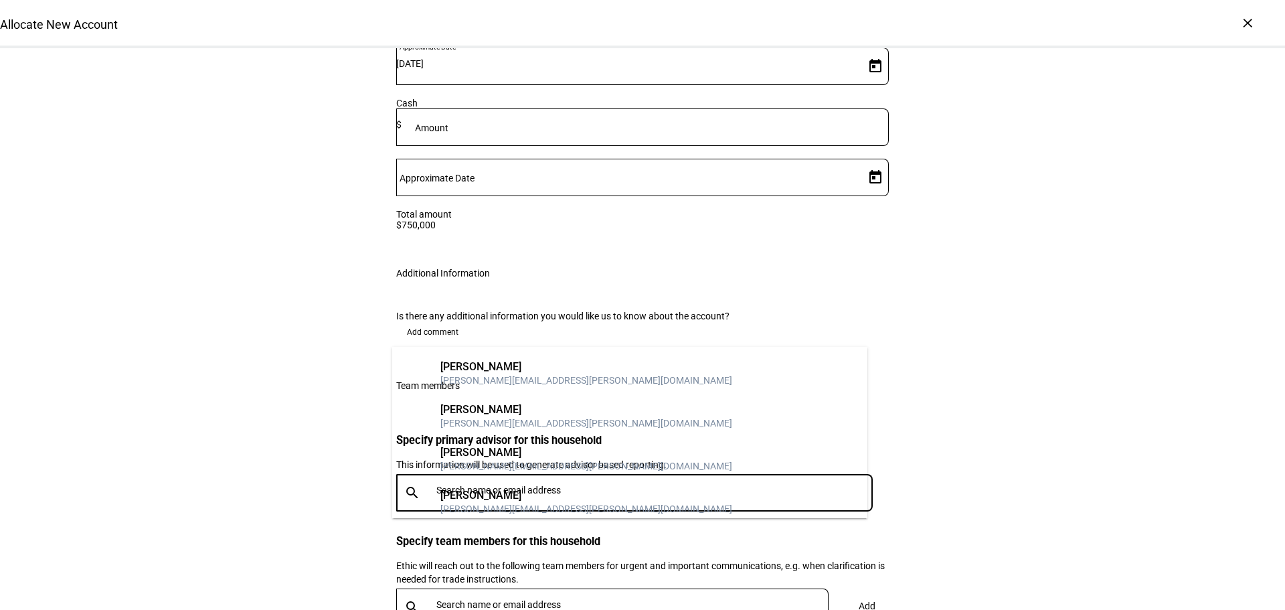
click at [484, 485] on input "text" at bounding box center [657, 490] width 442 height 11
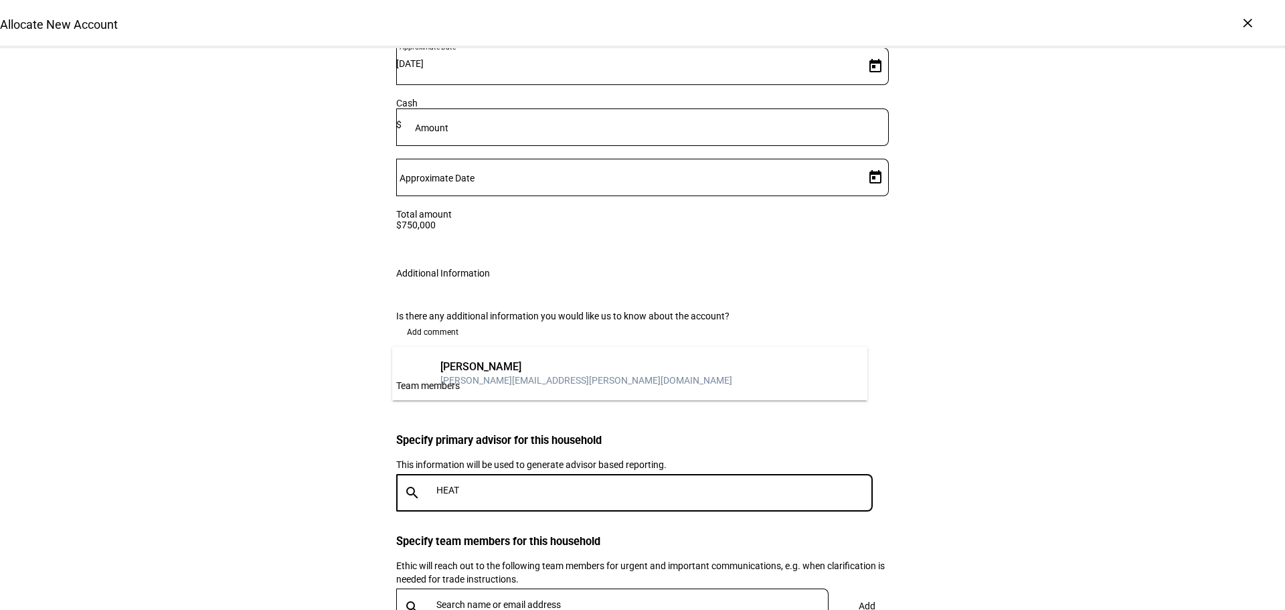
type input "HEAT"
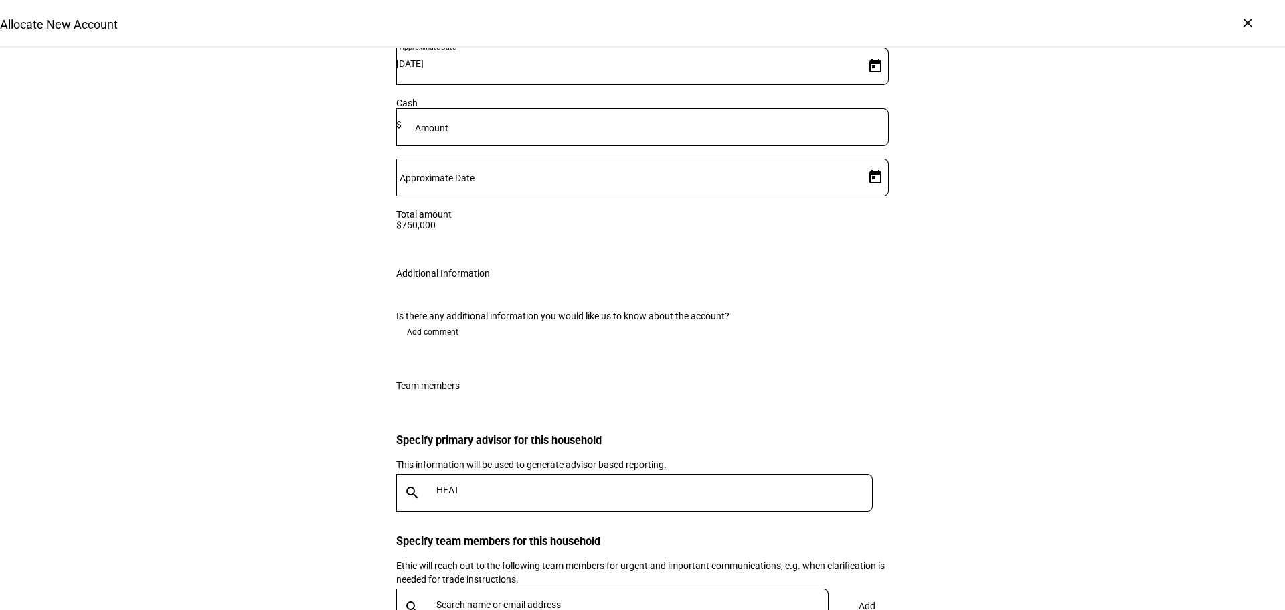
drag, startPoint x: 491, startPoint y: 325, endPoint x: 483, endPoint y: 333, distance: 11.4
click at [486, 485] on input "HEAT" at bounding box center [657, 490] width 442 height 11
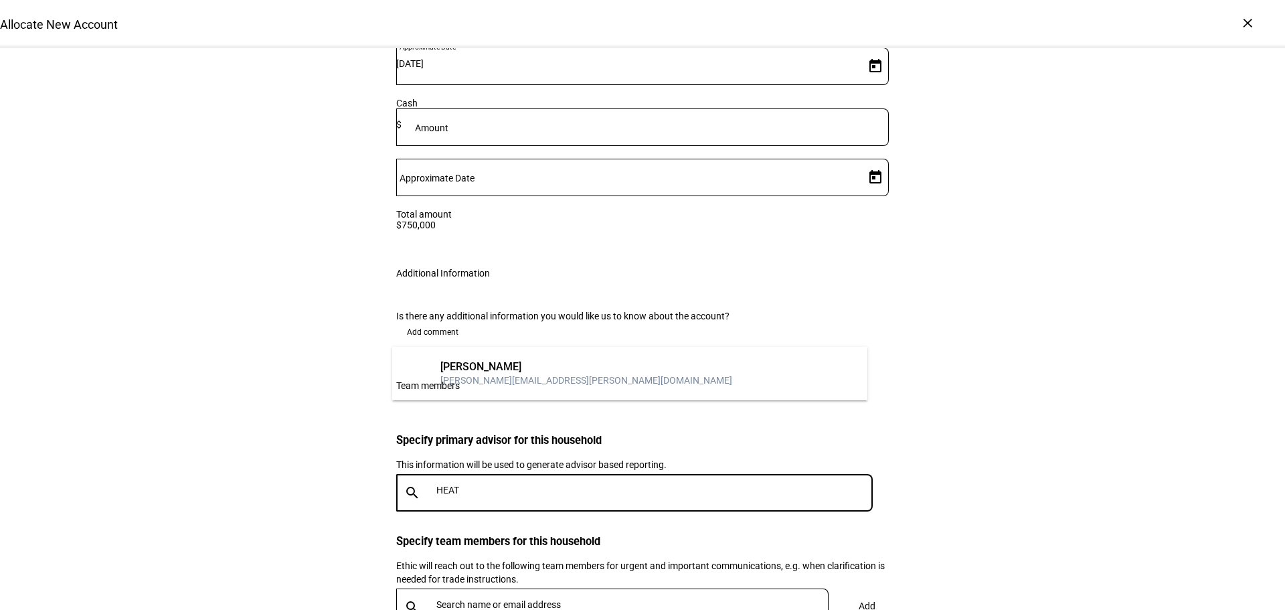
click at [547, 380] on div "[PERSON_NAME][EMAIL_ADDRESS][PERSON_NAME][DOMAIN_NAME]" at bounding box center [586, 380] width 292 height 13
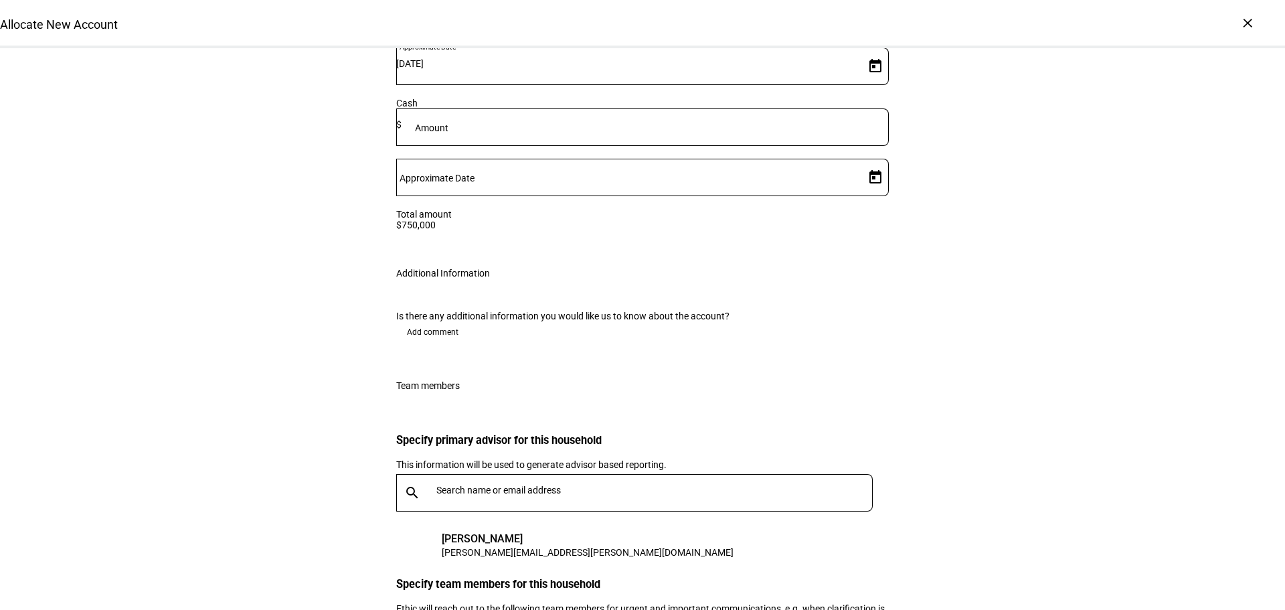
scroll to position [2433, 0]
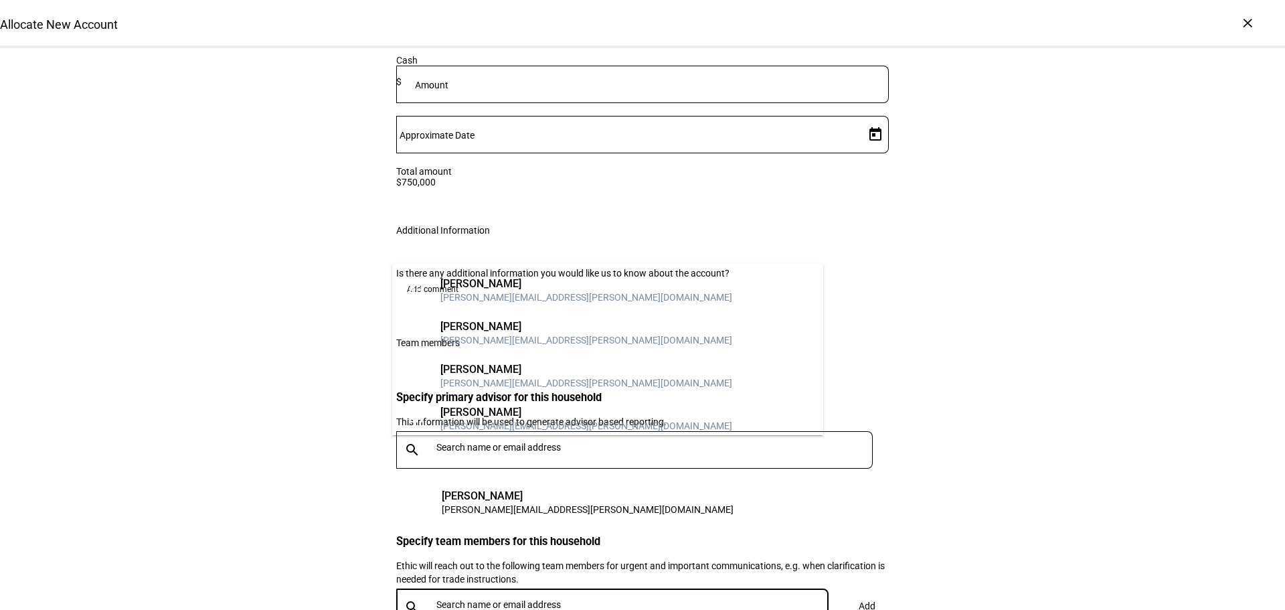
click at [727, 599] on input "text" at bounding box center [635, 604] width 398 height 11
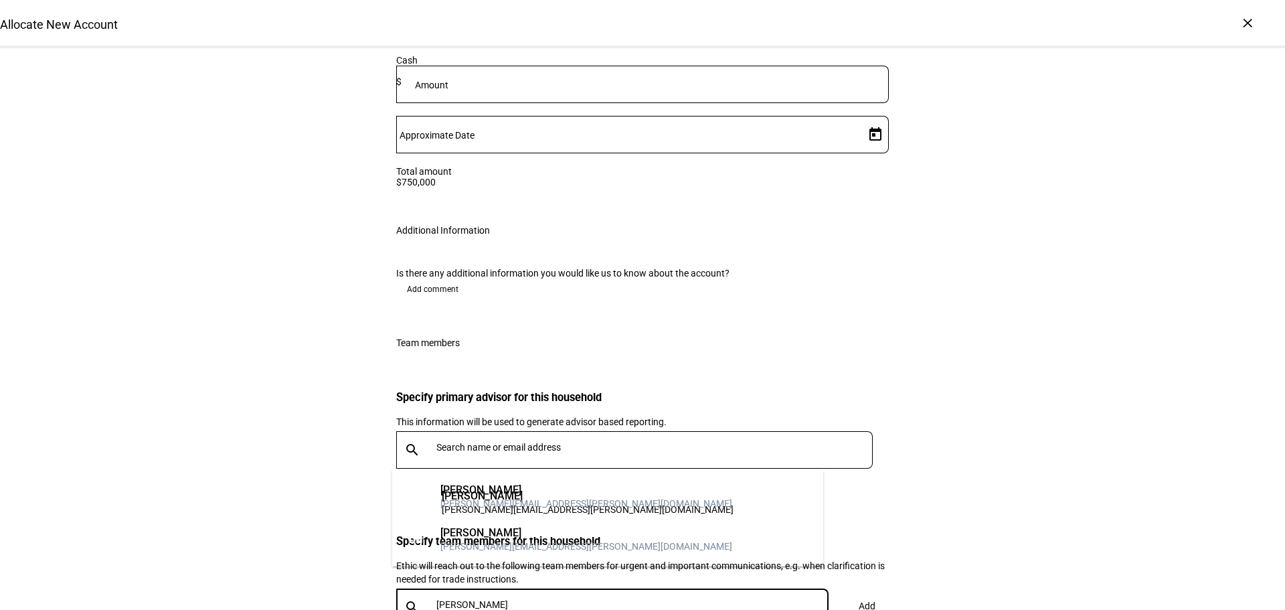
type input "[PERSON_NAME]"
click at [483, 501] on div "[PERSON_NAME][EMAIL_ADDRESS][PERSON_NAME][DOMAIN_NAME]" at bounding box center [586, 503] width 292 height 13
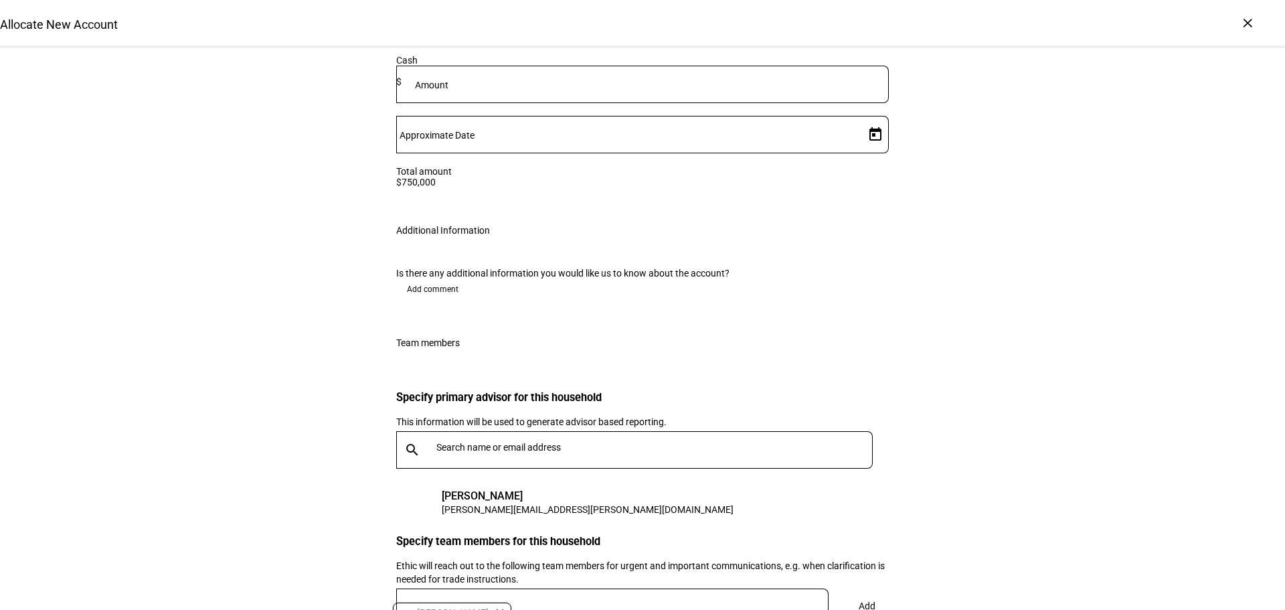
click at [859, 592] on span "Add" at bounding box center [867, 605] width 17 height 27
click at [608, 588] on div at bounding box center [630, 606] width 398 height 37
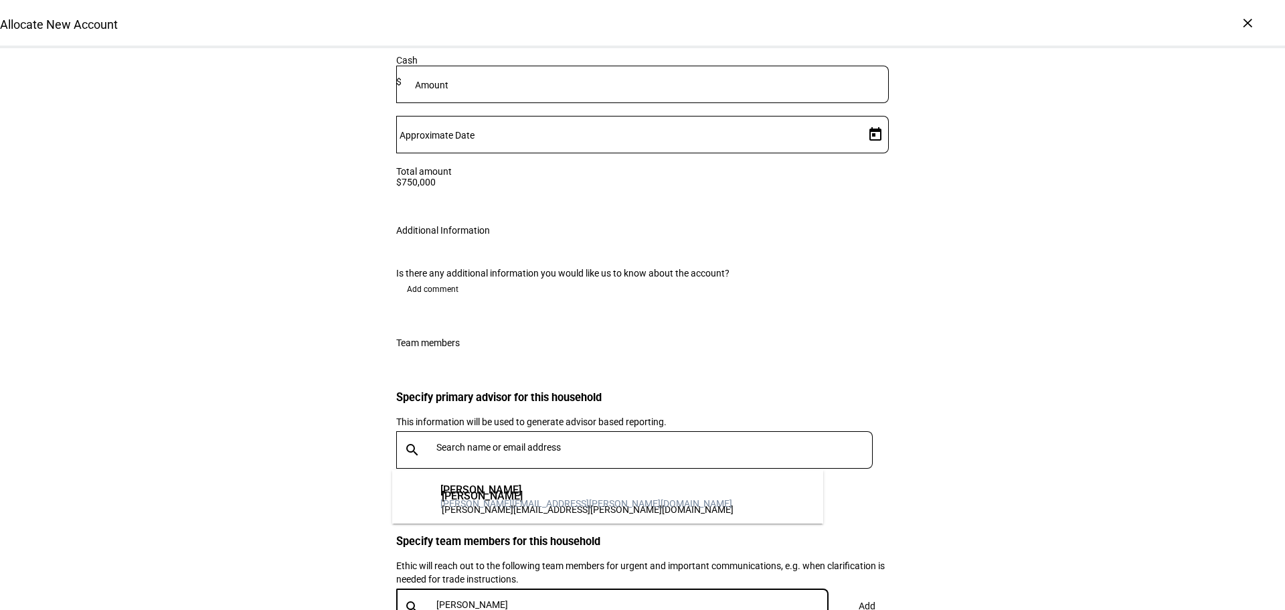
type input "[PERSON_NAME]"
click at [538, 492] on div "[PERSON_NAME]" at bounding box center [586, 489] width 292 height 13
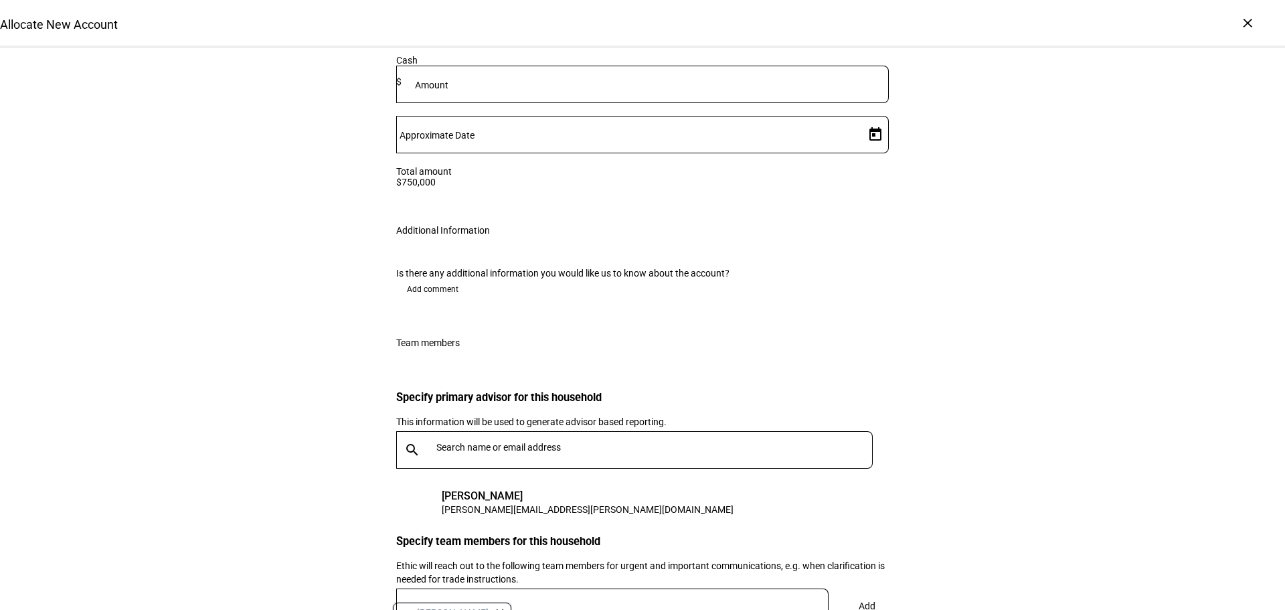
click at [874, 590] on span at bounding box center [867, 606] width 44 height 32
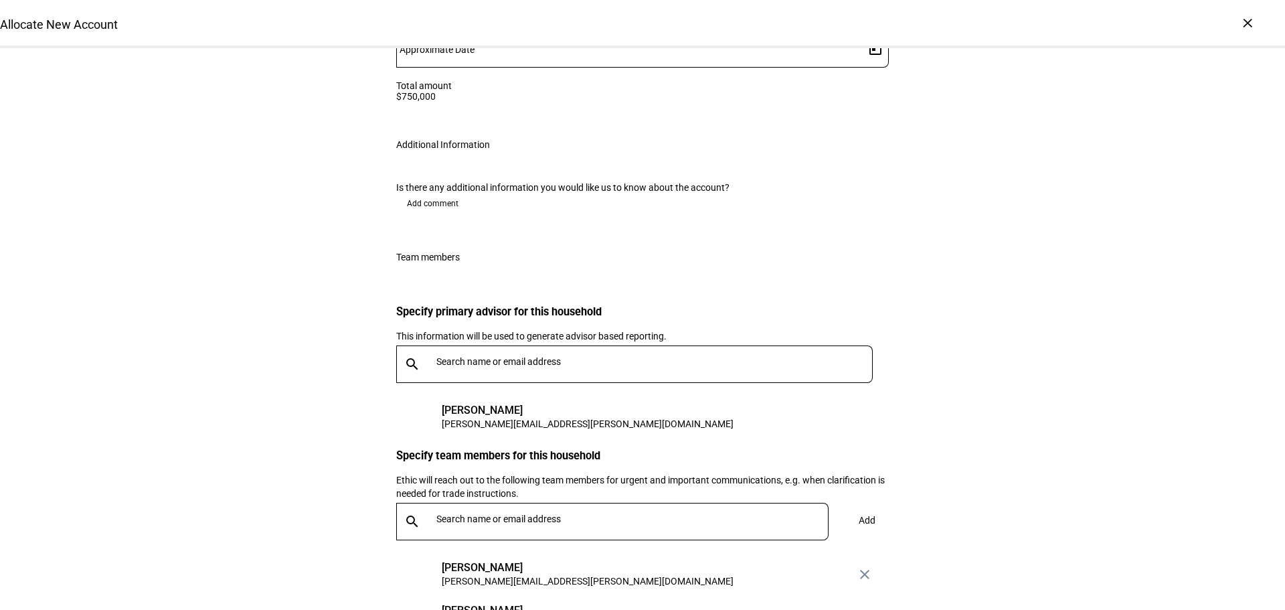
drag, startPoint x: 482, startPoint y: 361, endPoint x: 488, endPoint y: 369, distance: 9.5
click at [483, 513] on input "text" at bounding box center [635, 518] width 398 height 11
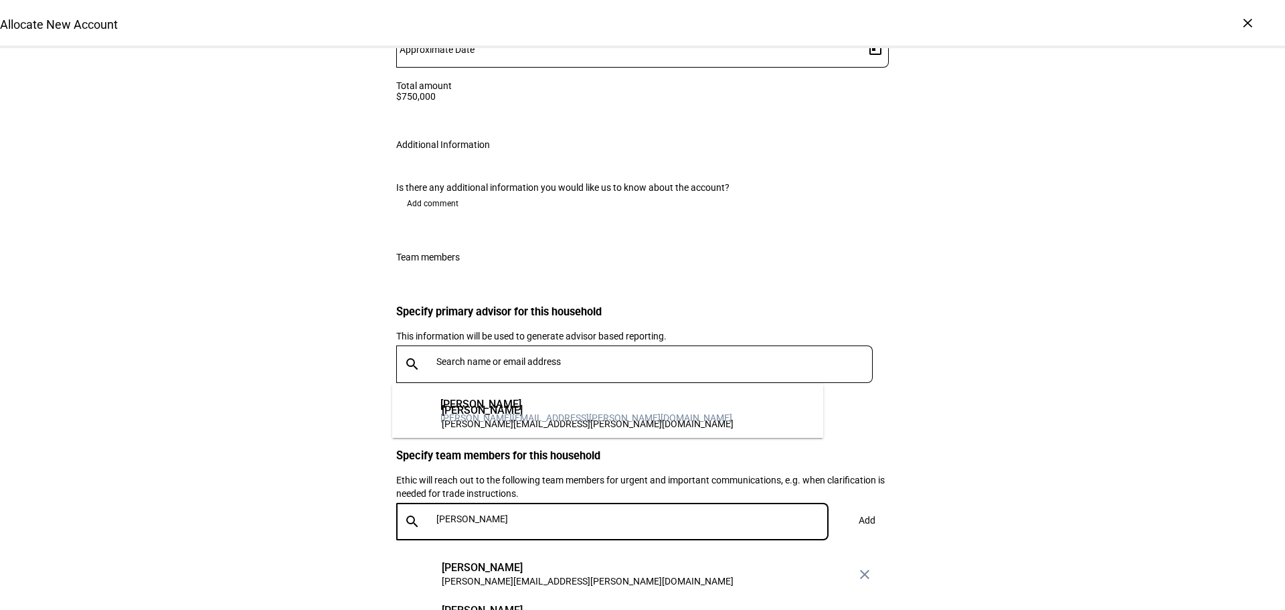
type input "[PERSON_NAME]"
click at [499, 407] on div "[PERSON_NAME]" at bounding box center [586, 404] width 292 height 13
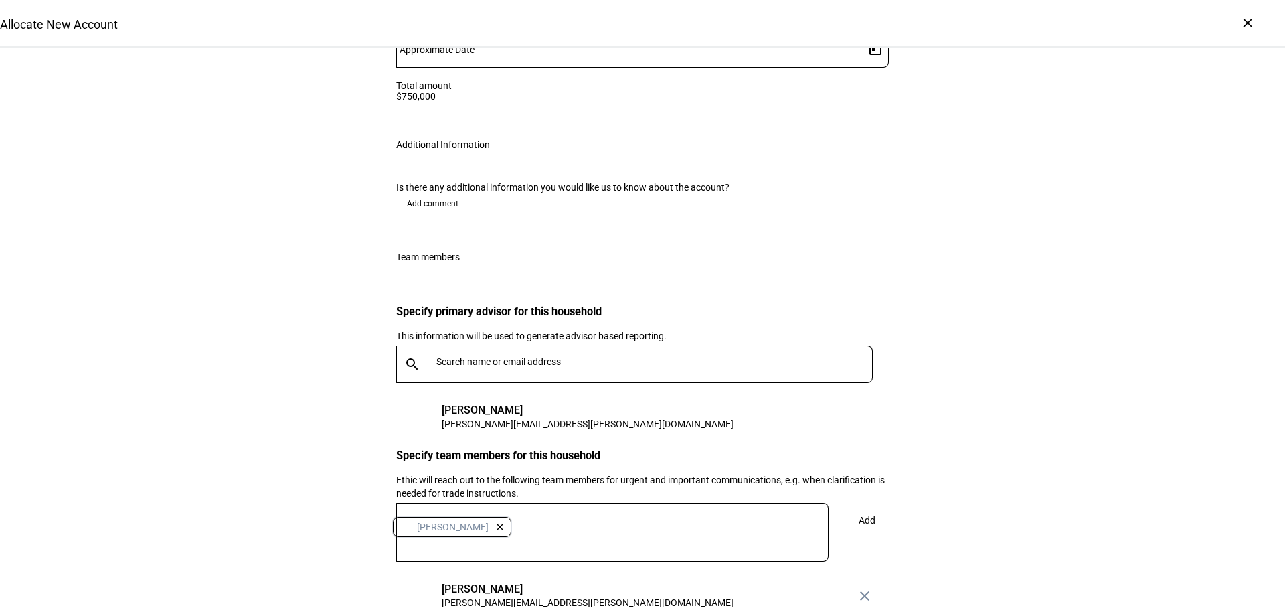
click at [879, 504] on span at bounding box center [867, 520] width 44 height 32
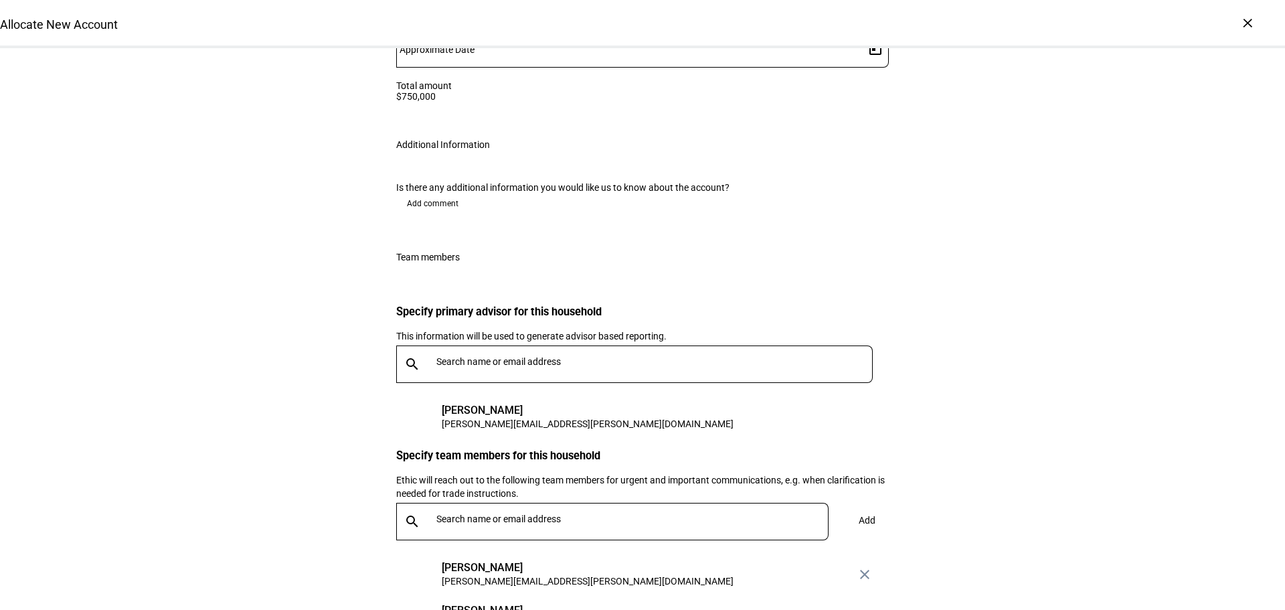
scroll to position [2562, 0]
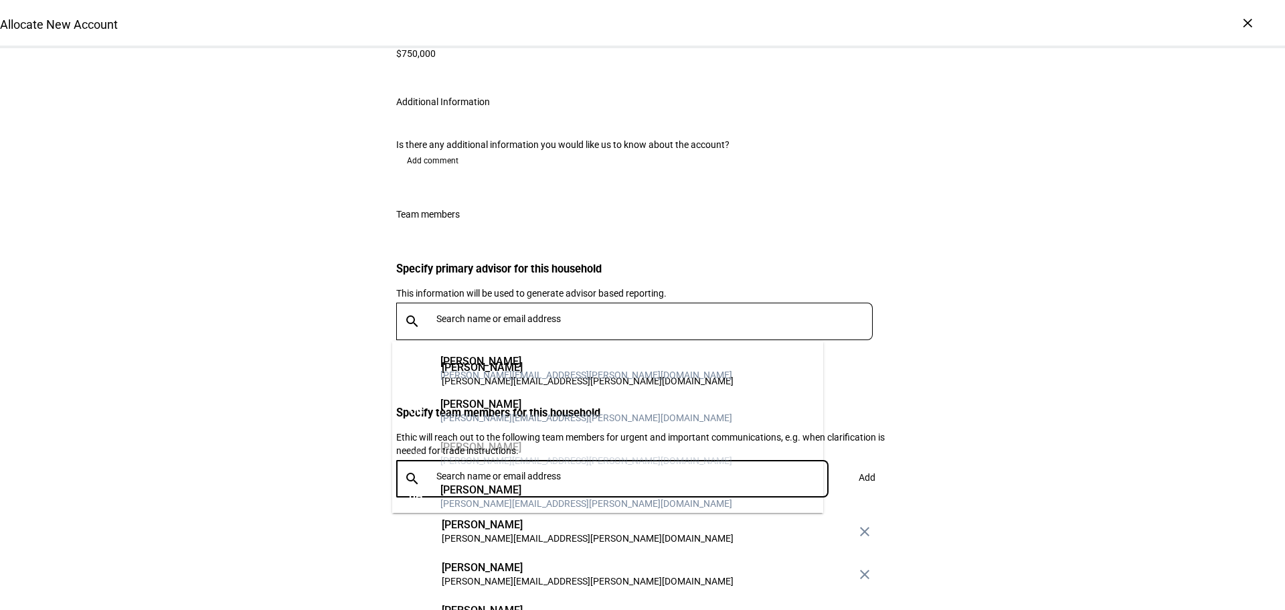
click at [554, 471] on input "text" at bounding box center [635, 476] width 398 height 11
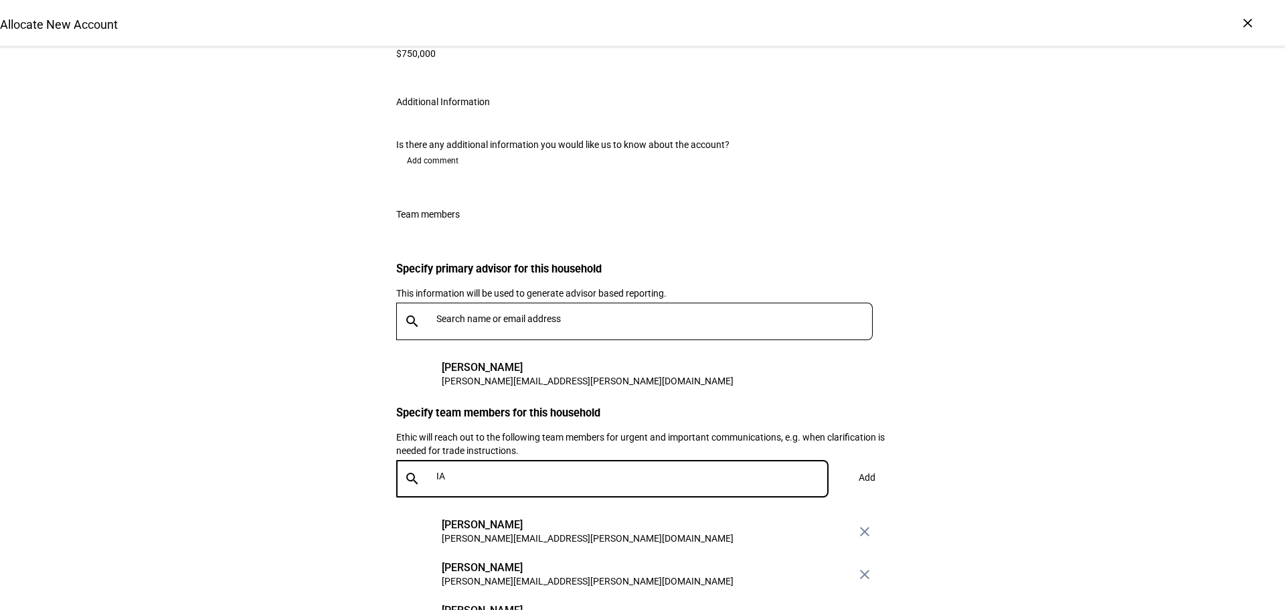
type input "I"
type input "D"
type input "[PERSON_NAME]"
click at [521, 371] on div "[PERSON_NAME][EMAIL_ADDRESS][PERSON_NAME][DOMAIN_NAME]" at bounding box center [586, 374] width 292 height 13
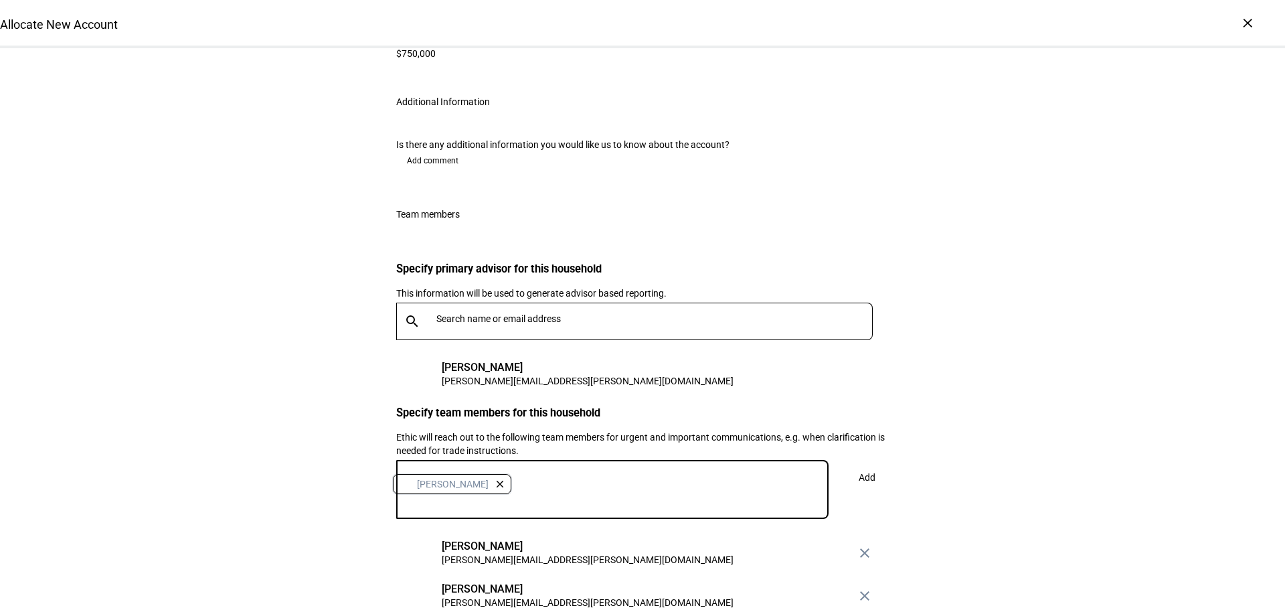
click at [862, 461] on span at bounding box center [867, 477] width 44 height 32
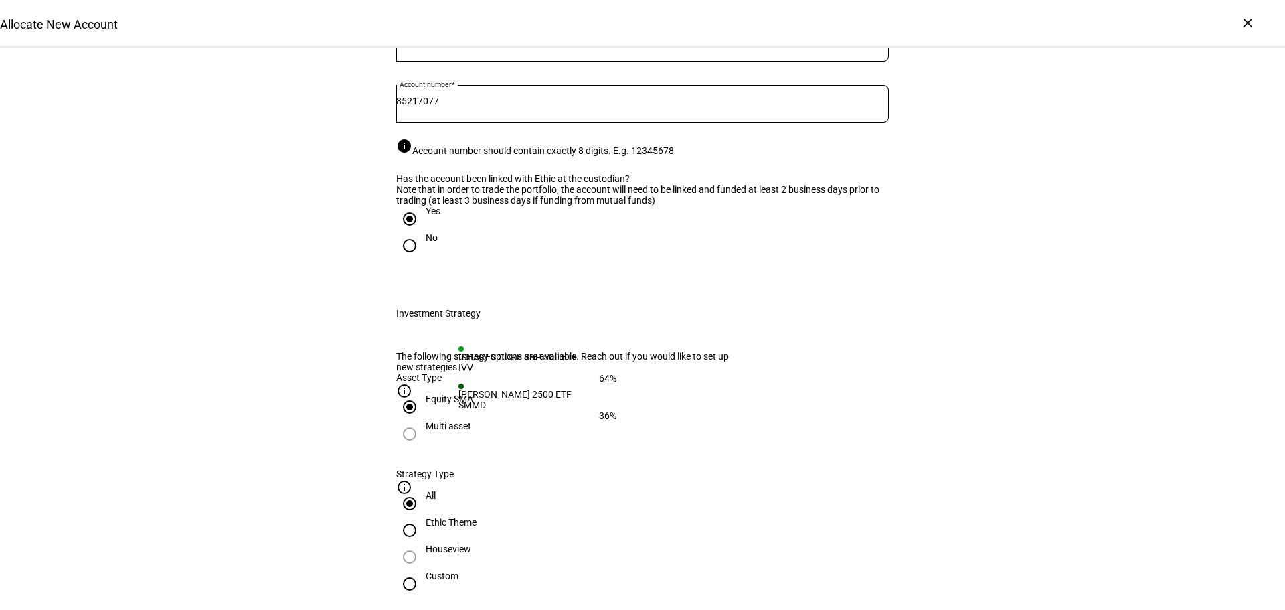
scroll to position [169, 0]
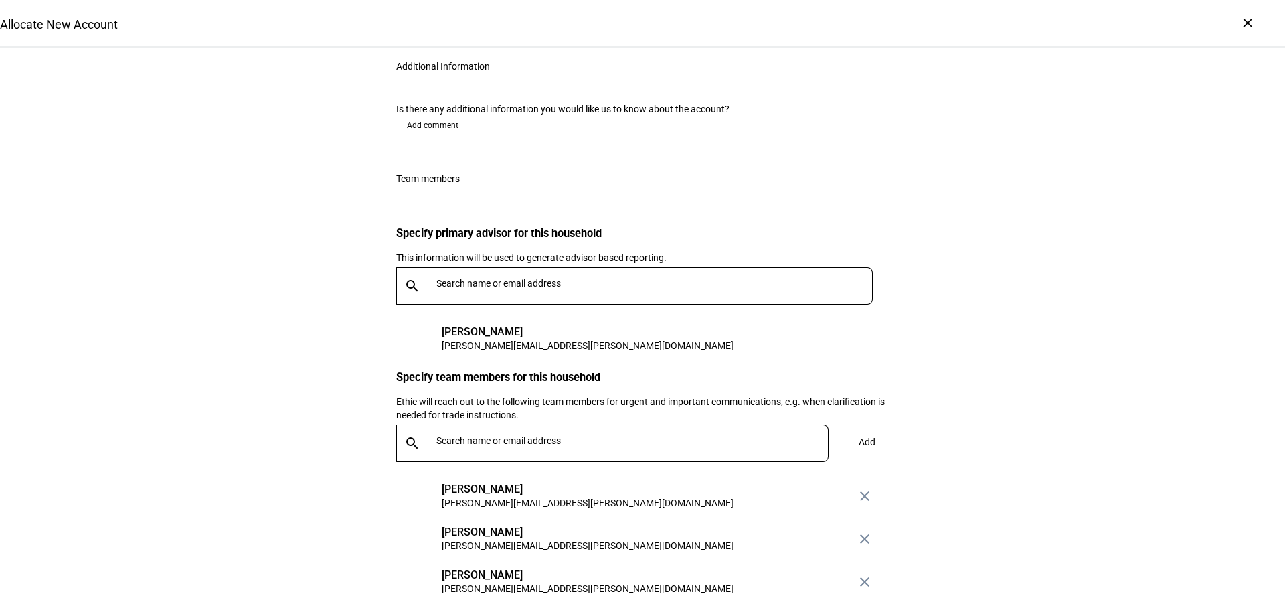
scroll to position [2605, 0]
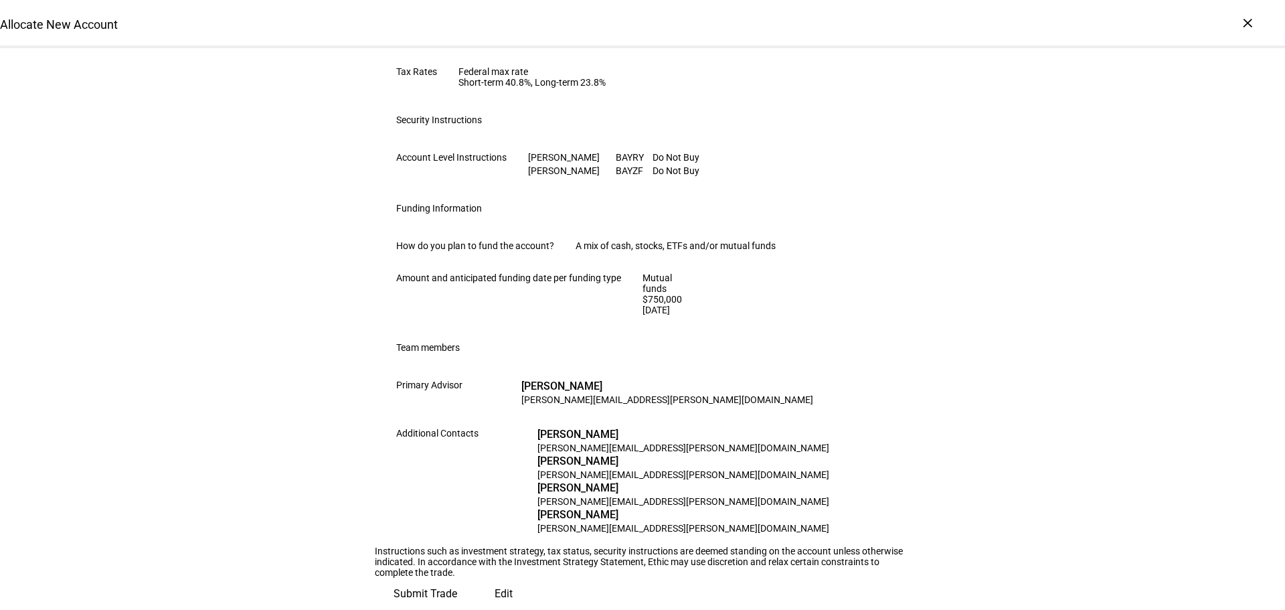
scroll to position [863, 0]
click at [457, 578] on span "Submit Trade" at bounding box center [426, 594] width 64 height 32
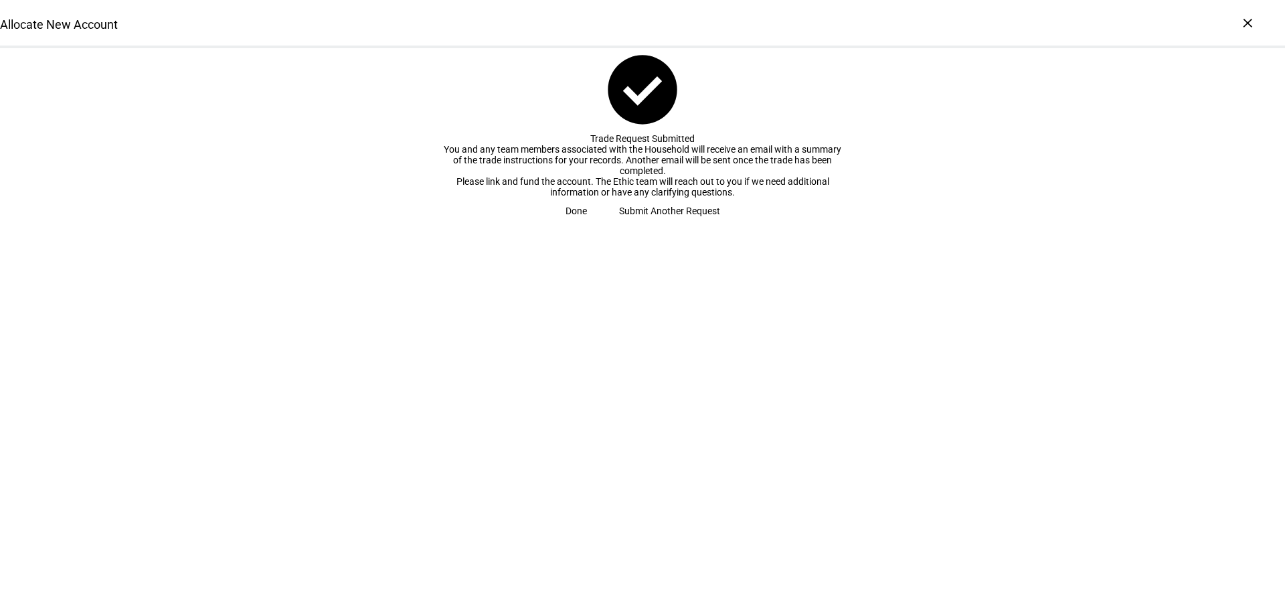
click at [587, 224] on span "Done" at bounding box center [576, 210] width 21 height 27
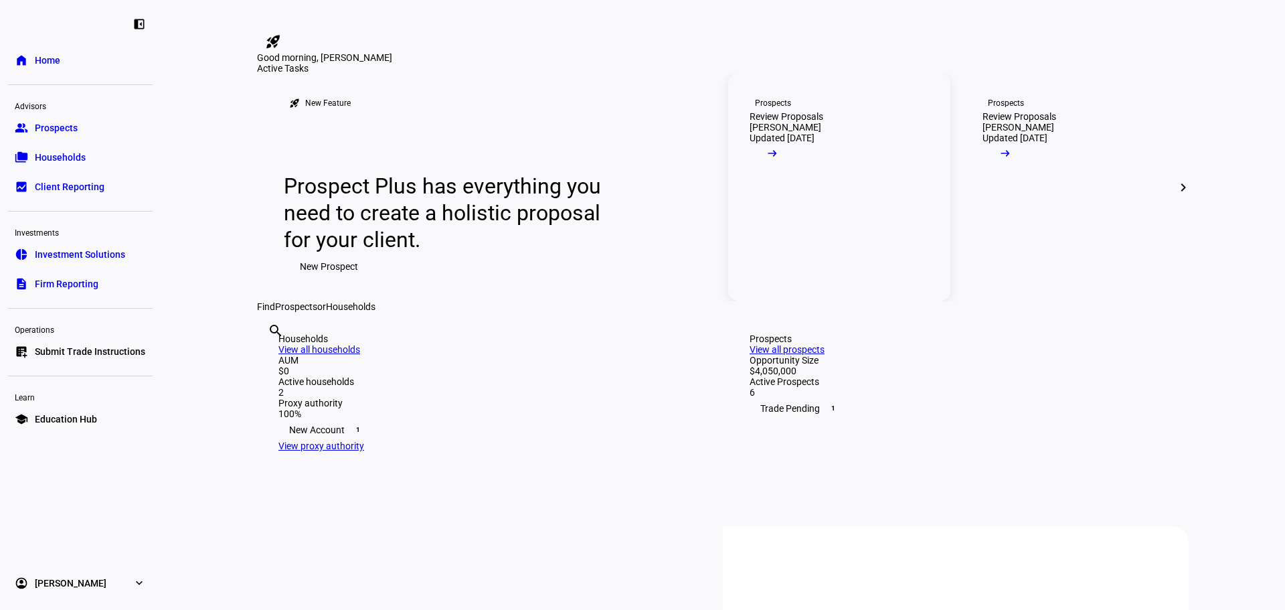
click at [784, 108] on div "Prospects" at bounding box center [773, 103] width 36 height 11
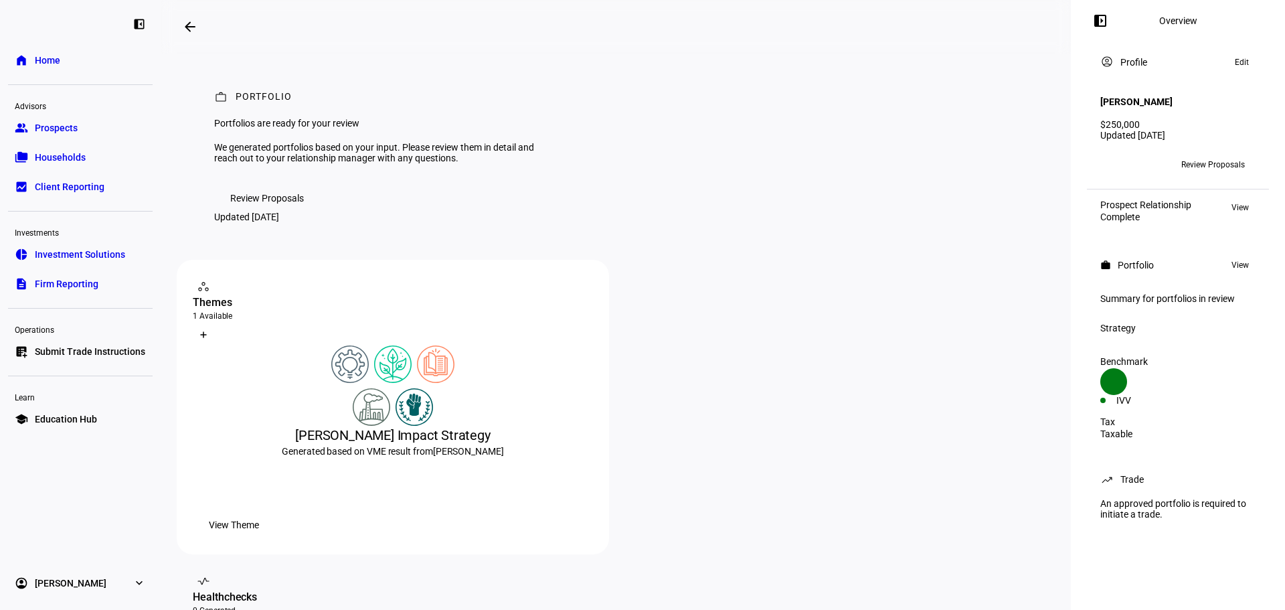
click at [48, 159] on span "Households" at bounding box center [60, 157] width 51 height 13
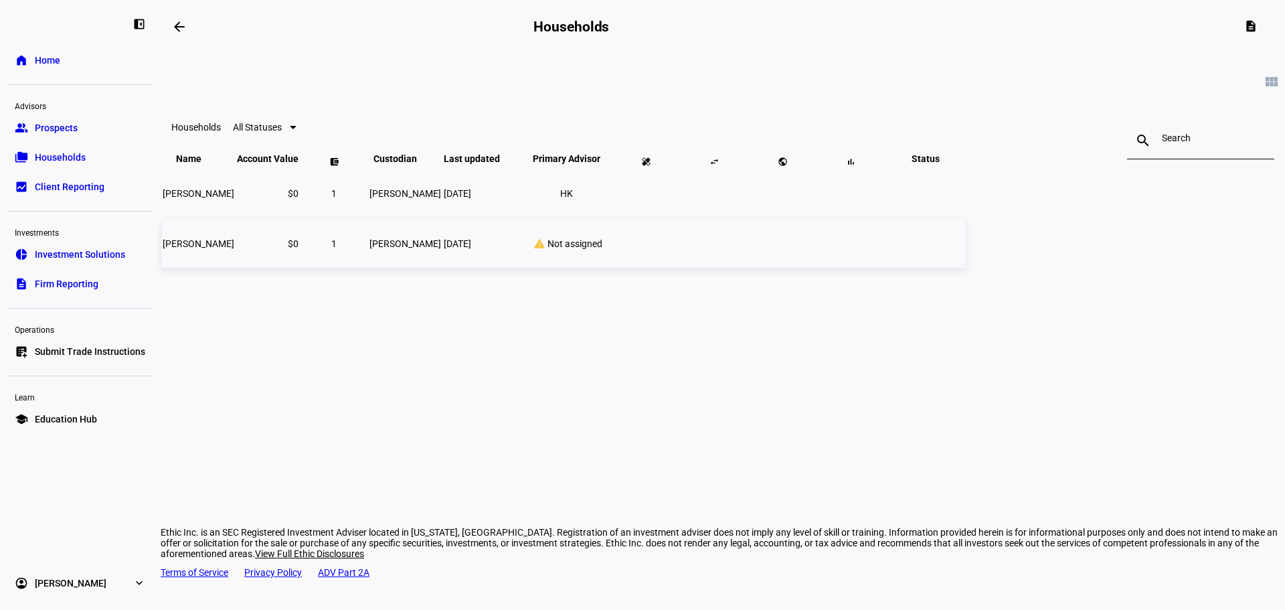
click at [471, 249] on span "[DATE]" at bounding box center [457, 243] width 27 height 11
